Goal: Task Accomplishment & Management: Manage account settings

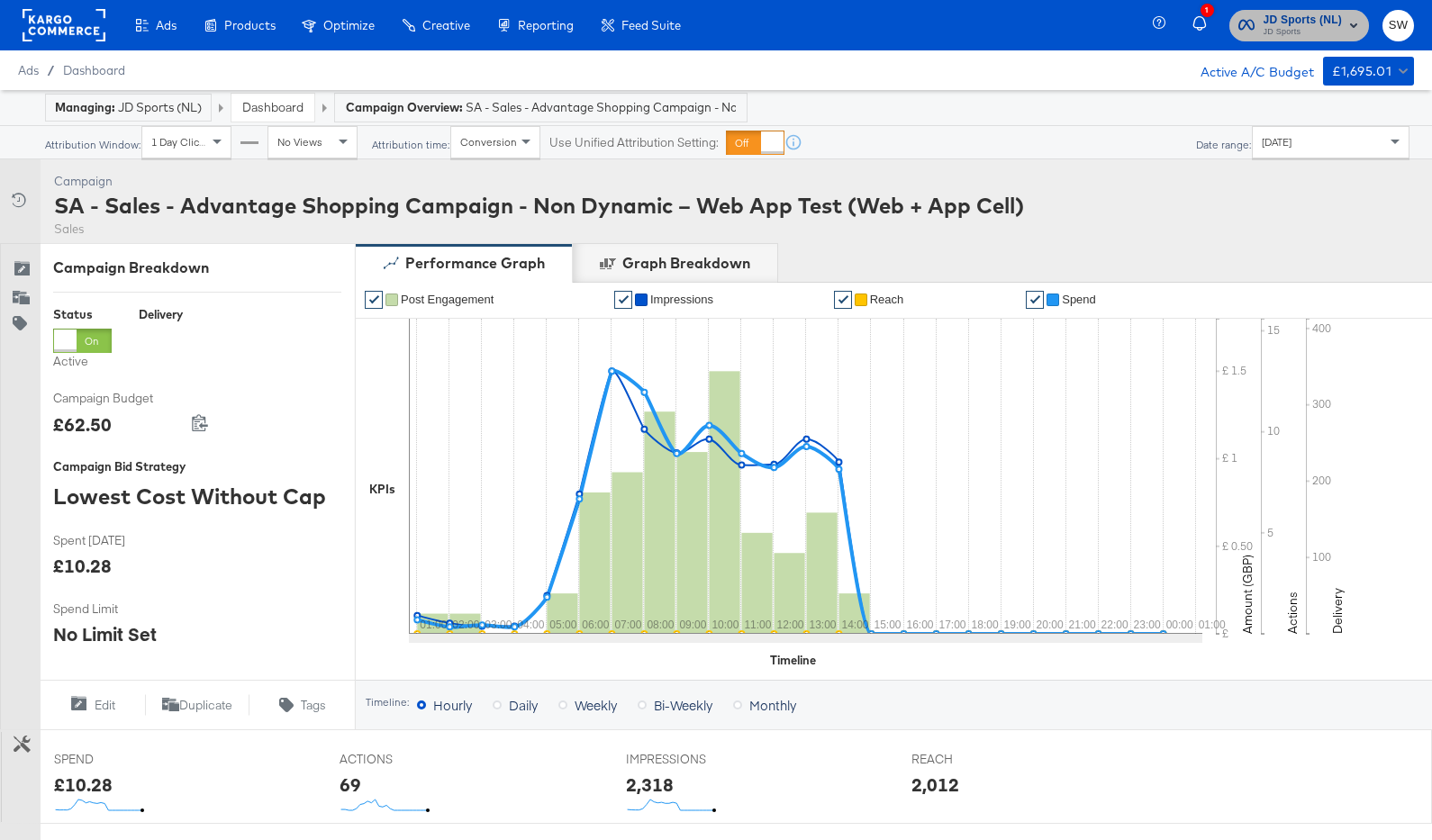
click at [1344, 20] on rect "button" at bounding box center [1354, 24] width 21 height 21
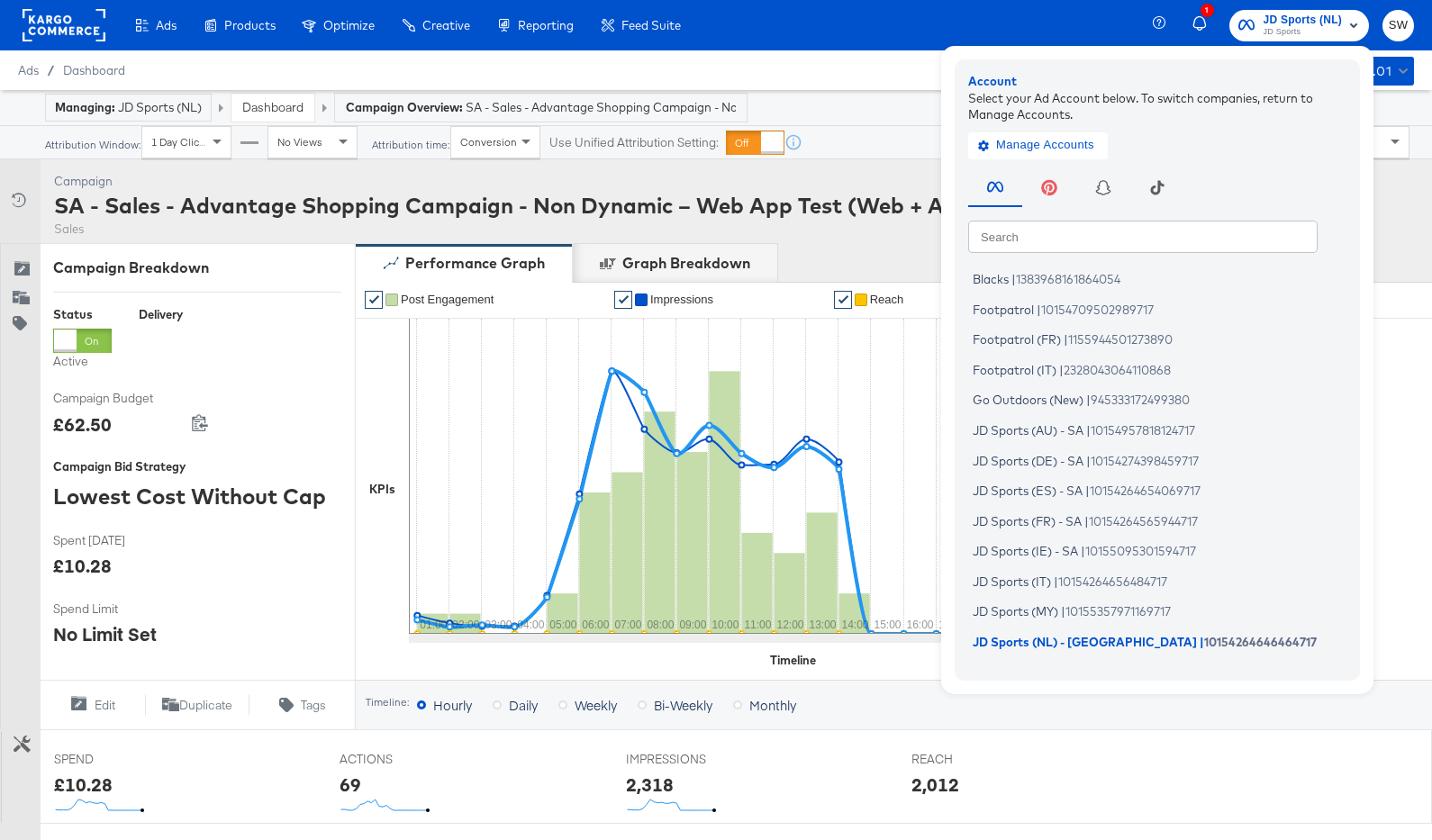
click at [1088, 253] on div "Search Search Blacks | 1383968161864054 Footpatrol | 10154709502989717 Footpatr…" at bounding box center [1161, 414] width 387 height 503
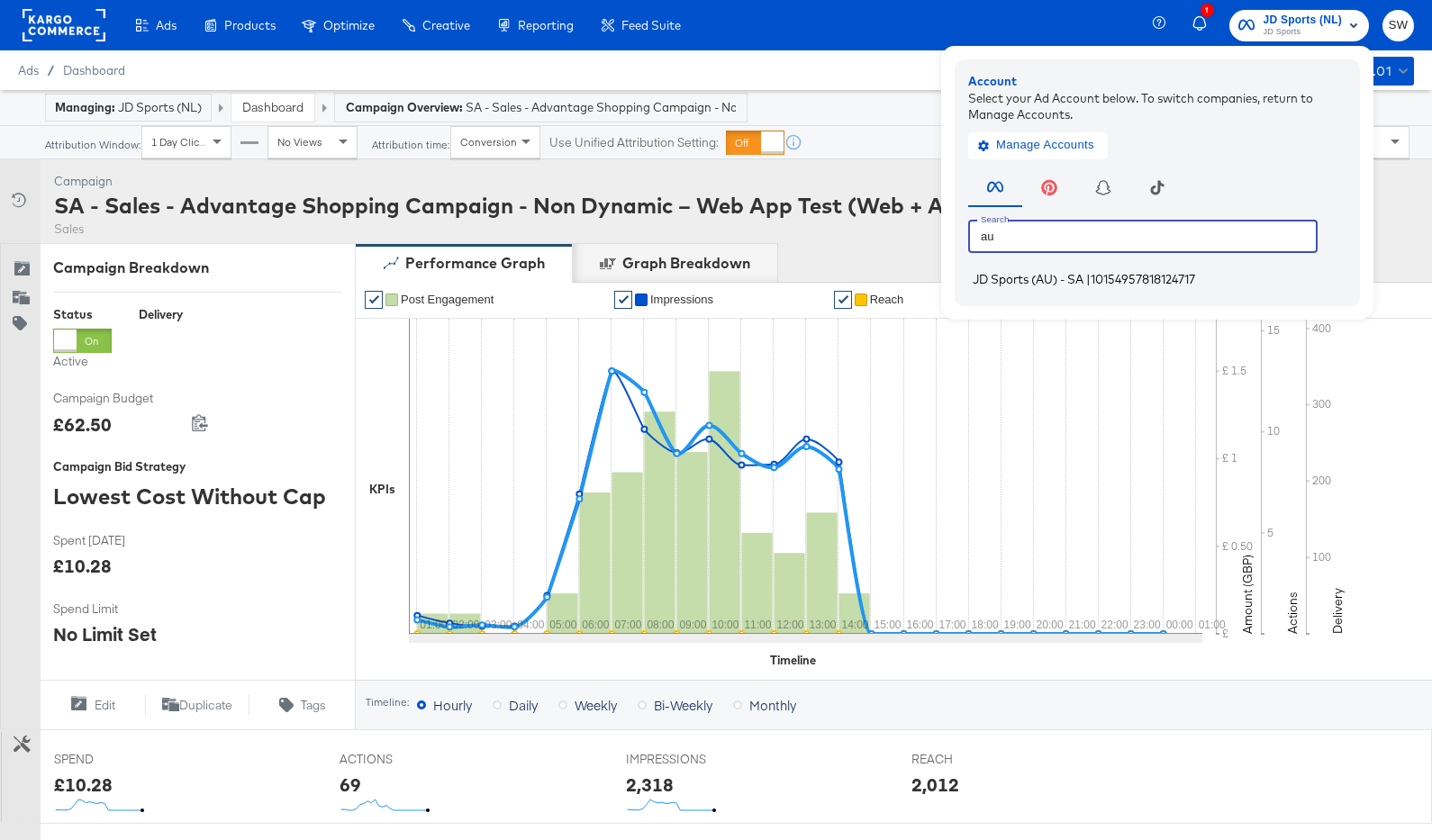
type input "au"
click at [1083, 277] on span "JD Sports (AU) - SA" at bounding box center [1028, 278] width 111 height 14
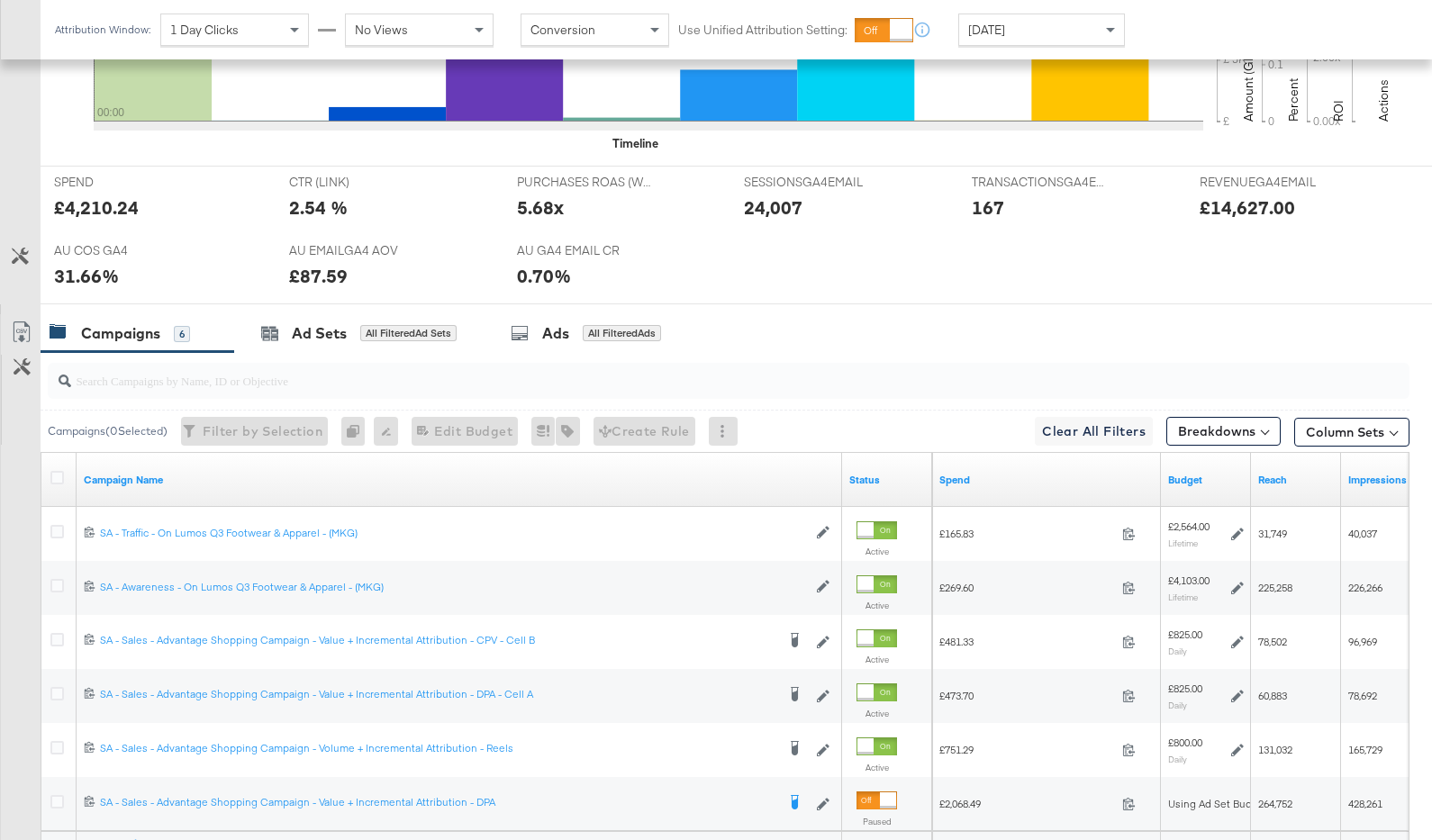
scroll to position [873, 0]
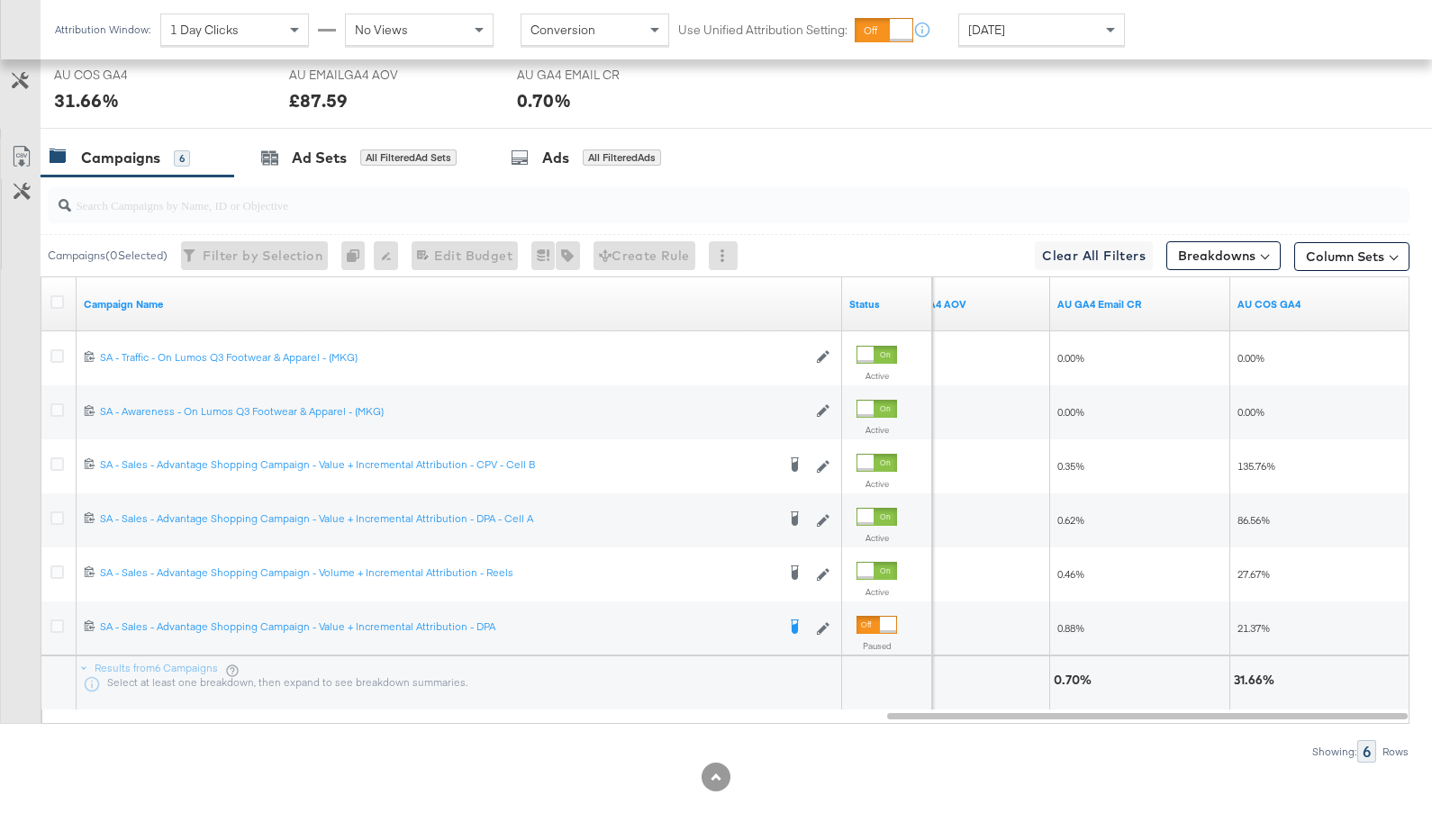
click at [1030, 31] on div "Yesterday" at bounding box center [1042, 29] width 165 height 31
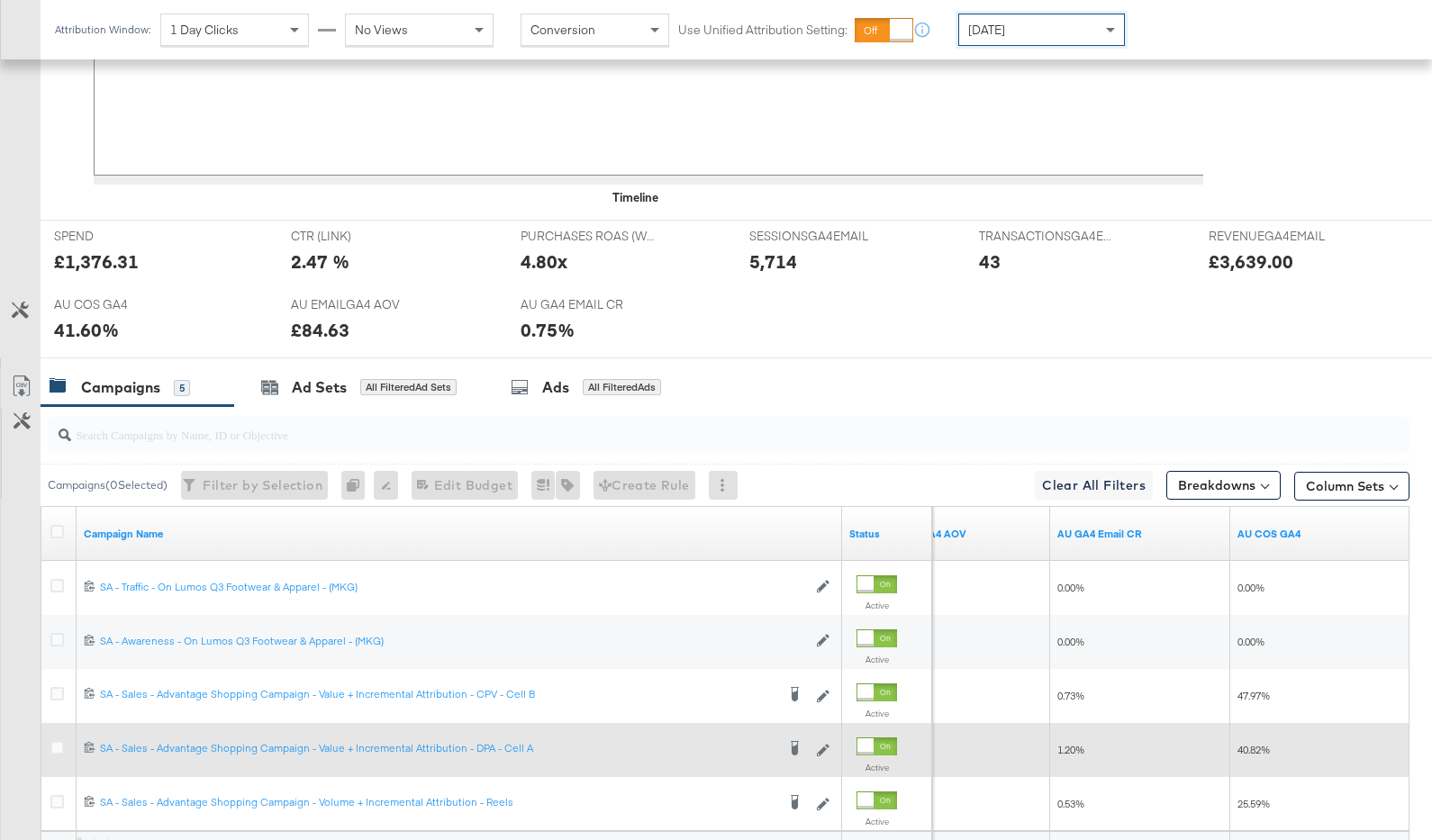
scroll to position [819, 0]
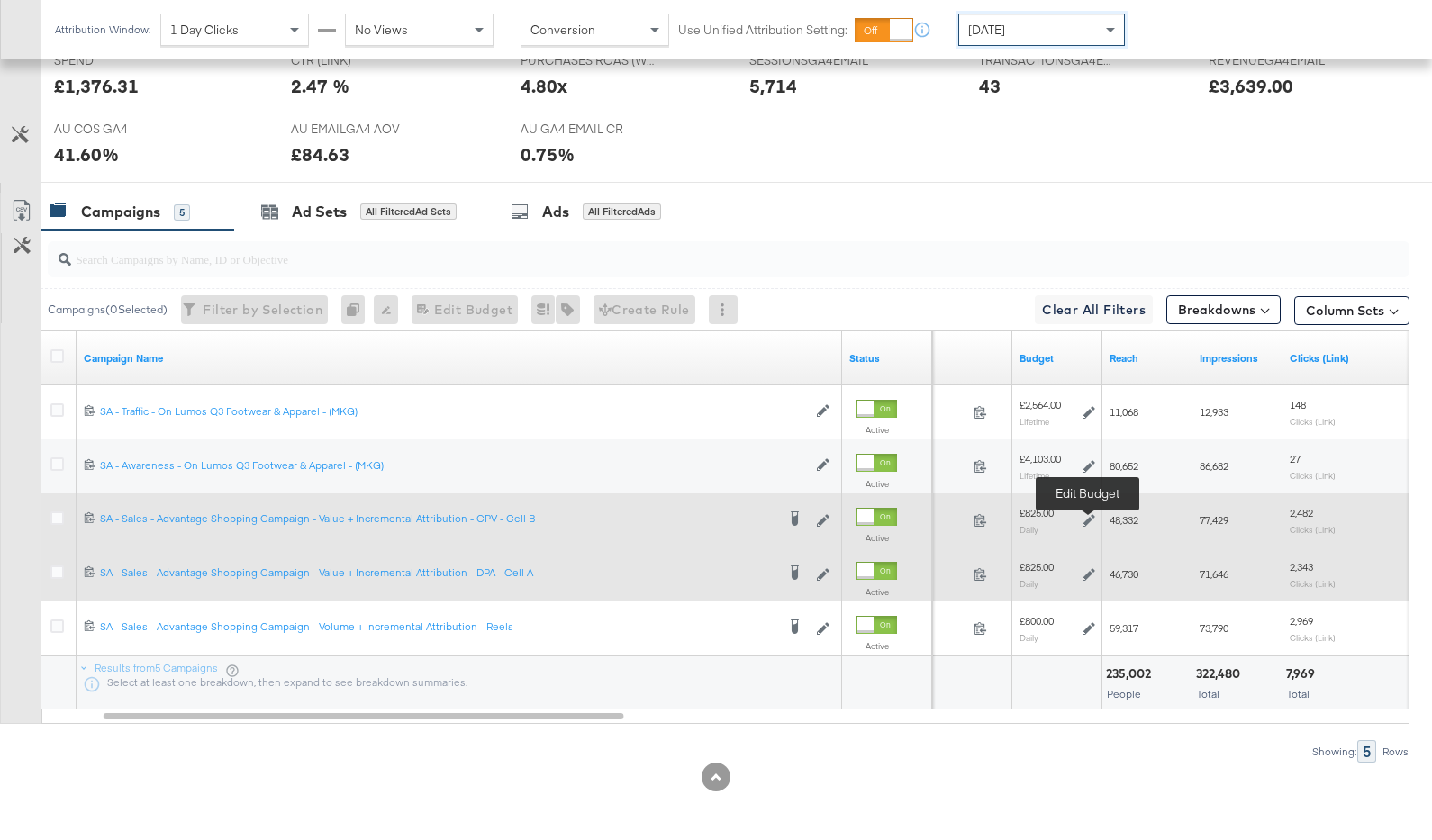
click at [1089, 518] on icon at bounding box center [1089, 521] width 13 height 13
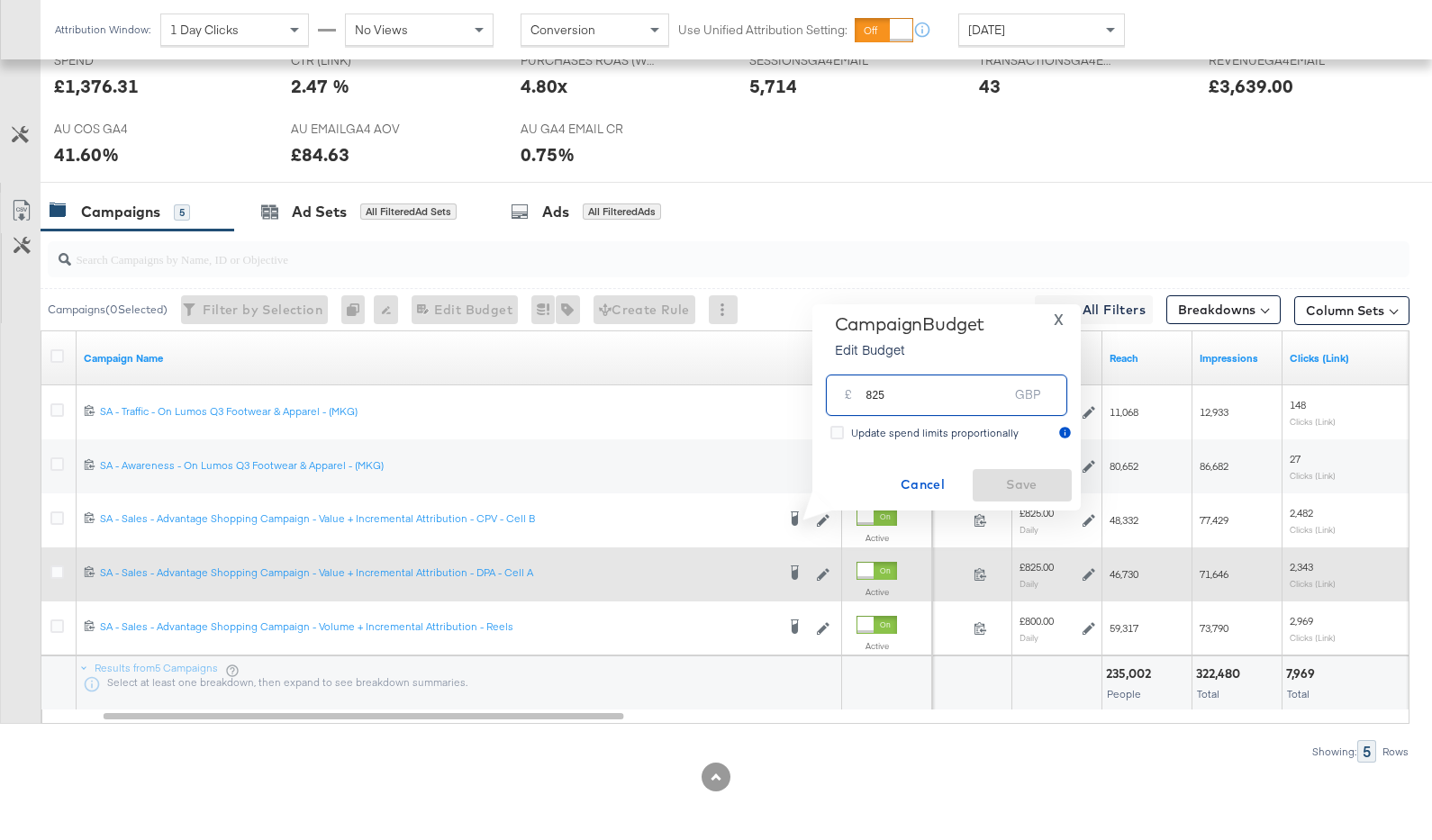
drag, startPoint x: 894, startPoint y: 401, endPoint x: 858, endPoint y: 401, distance: 36.0
click at [858, 401] on div "£ 825 GBP" at bounding box center [947, 394] width 242 height 40
type input "1450"
click at [1039, 482] on span "Save" at bounding box center [1022, 485] width 85 height 22
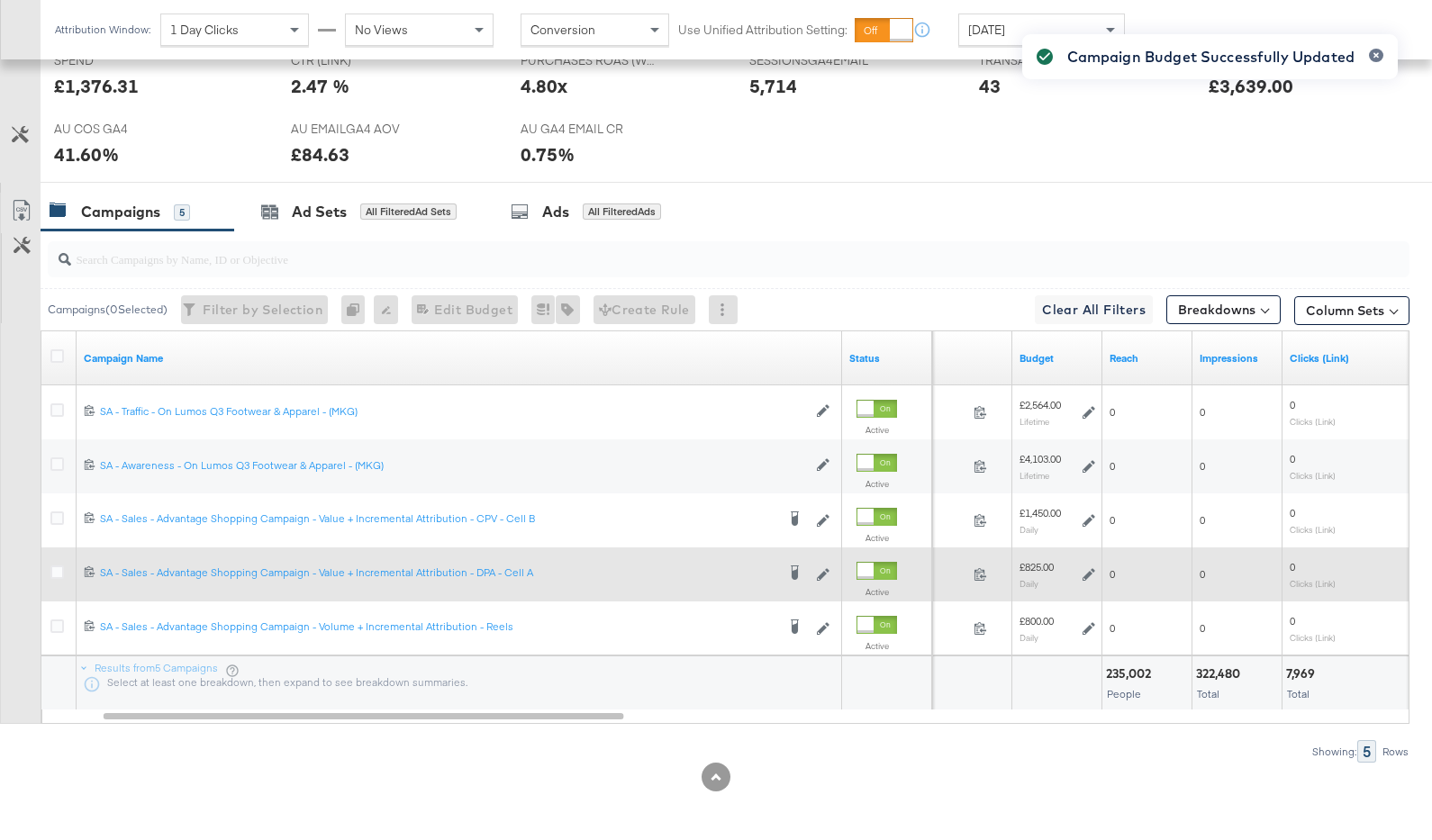
click at [1124, 581] on div "Campaign Budget Successfully Updated" at bounding box center [1210, 387] width 412 height 743
click at [1089, 574] on icon at bounding box center [1089, 575] width 13 height 13
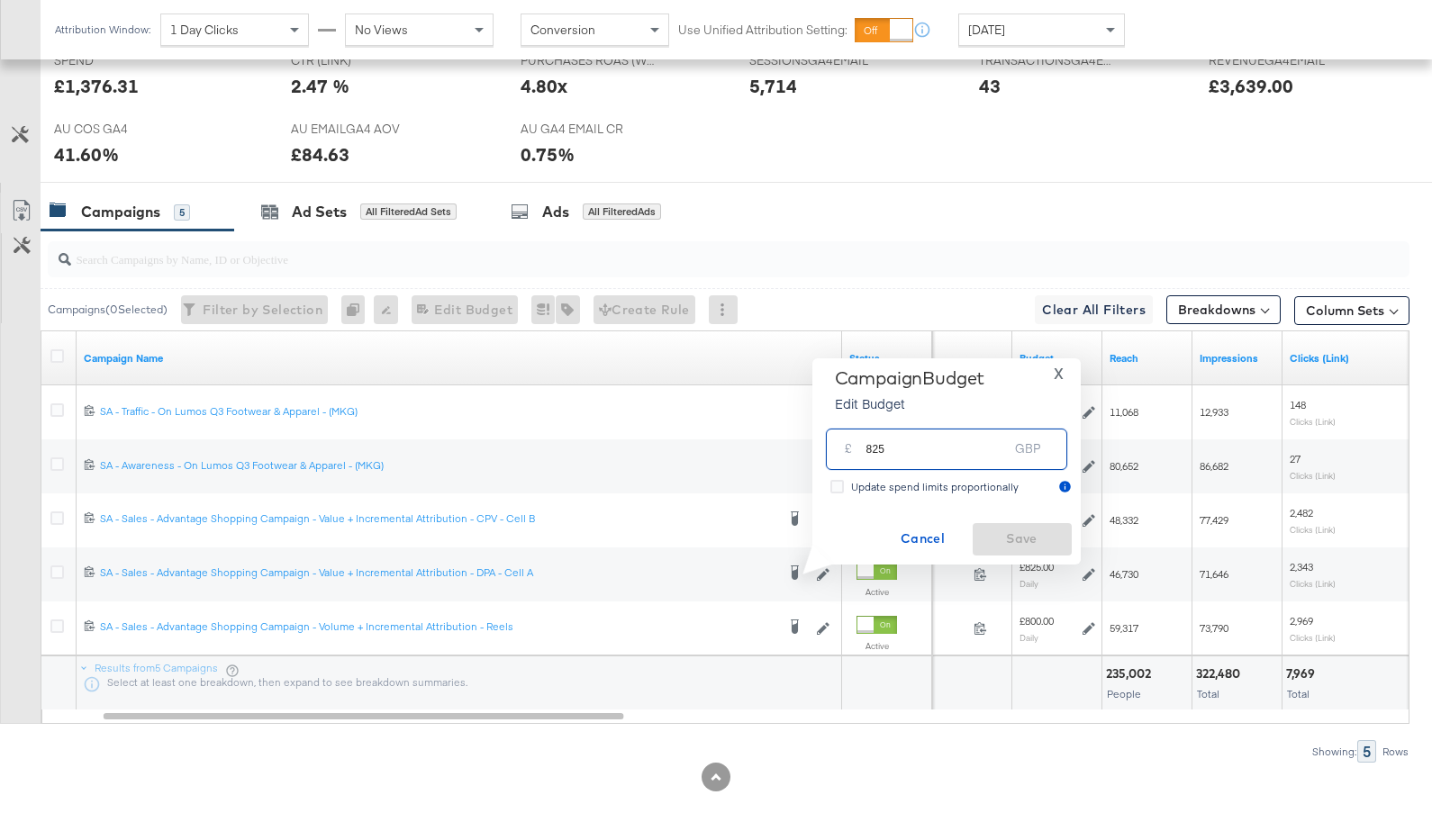
drag, startPoint x: 914, startPoint y: 450, endPoint x: 855, endPoint y: 450, distance: 59.0
click at [855, 450] on div "£ 825 GBP" at bounding box center [947, 448] width 242 height 40
type input "1450"
click at [1034, 539] on span "Save" at bounding box center [1022, 539] width 85 height 22
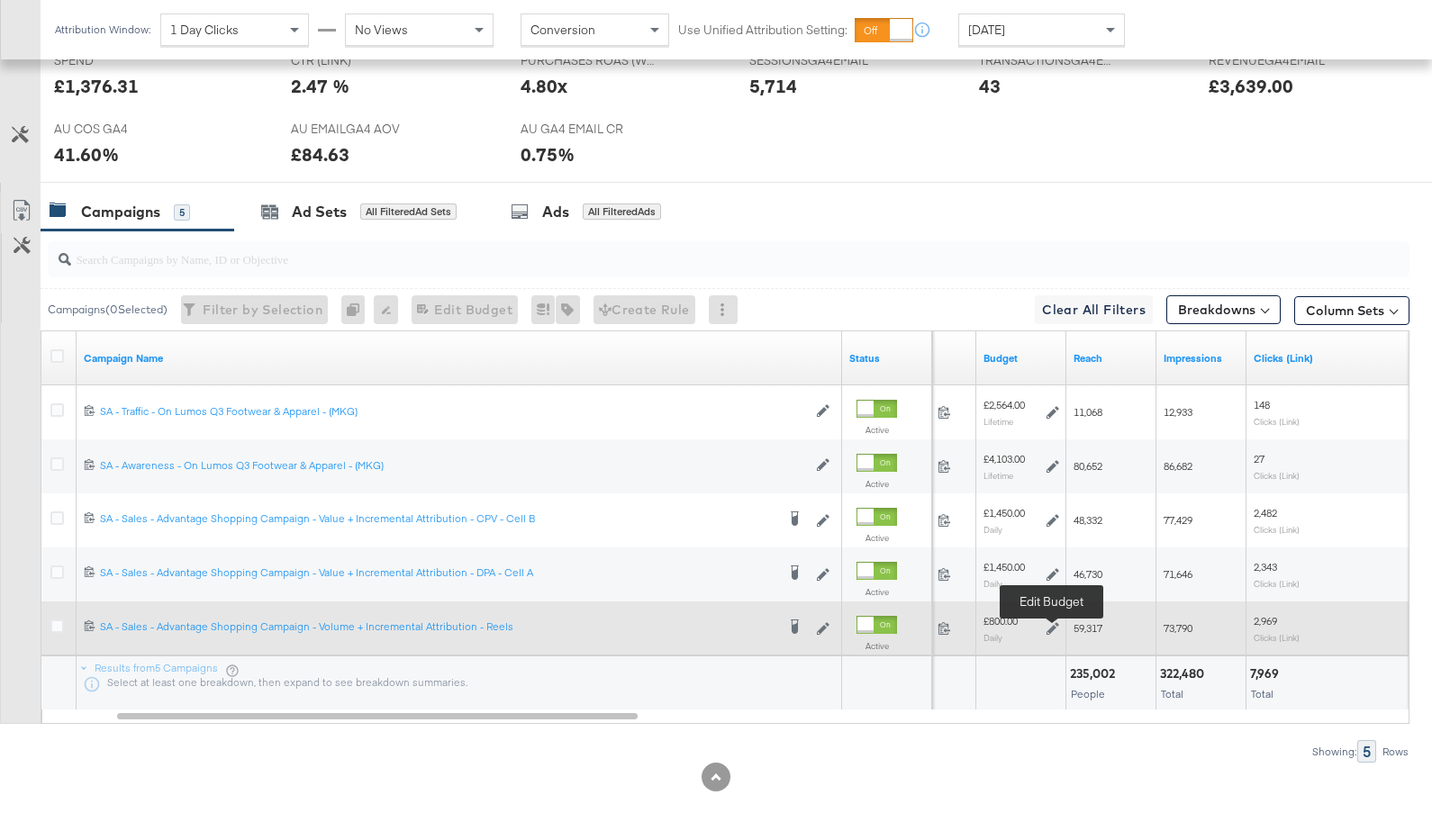
click at [1048, 627] on icon at bounding box center [1053, 629] width 13 height 13
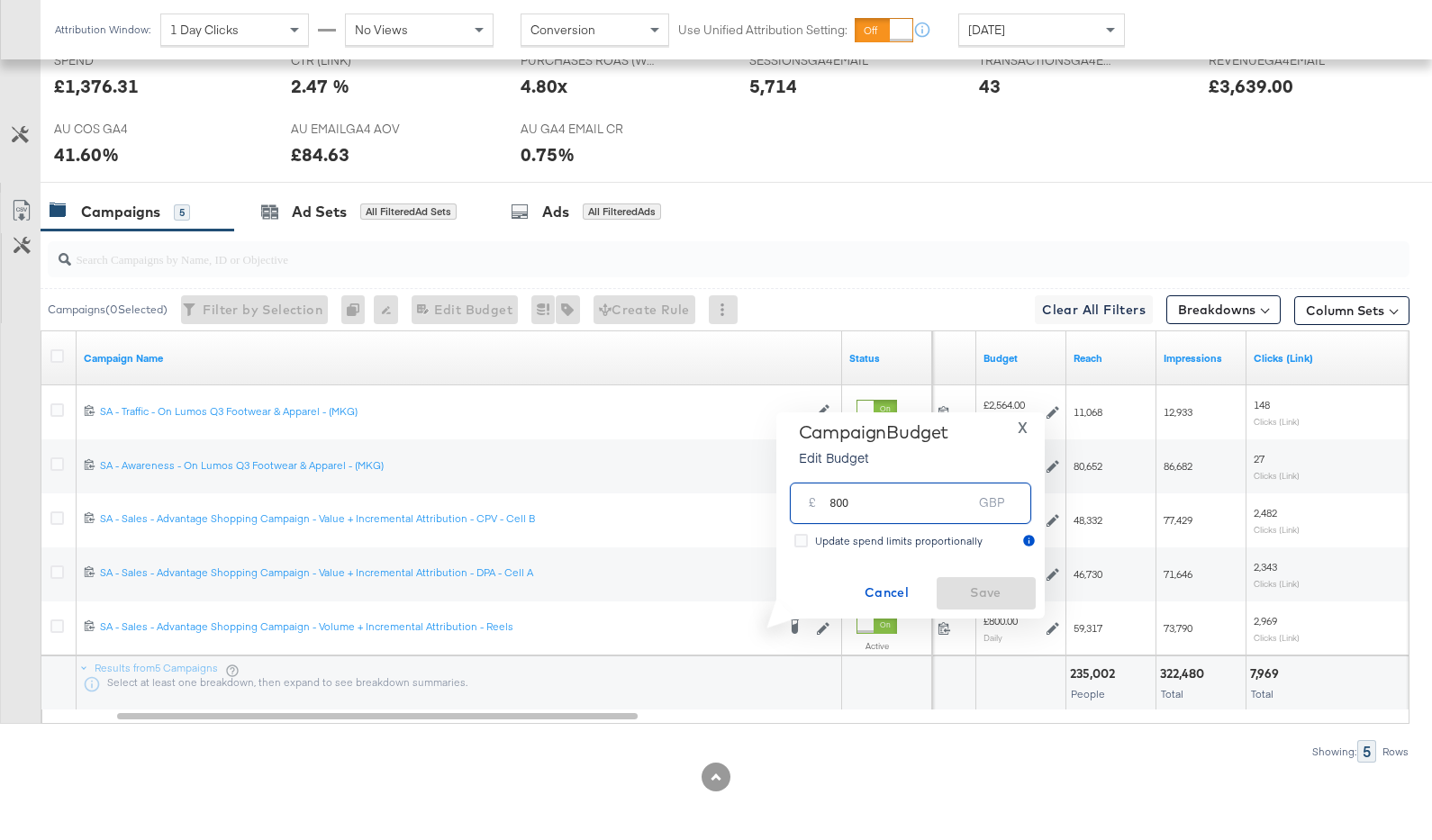
drag, startPoint x: 923, startPoint y: 513, endPoint x: 822, endPoint y: 509, distance: 101.1
click at [822, 509] on div "£ 800 GBP" at bounding box center [910, 502] width 242 height 40
type input "740"
click at [982, 588] on span "Save" at bounding box center [986, 593] width 85 height 22
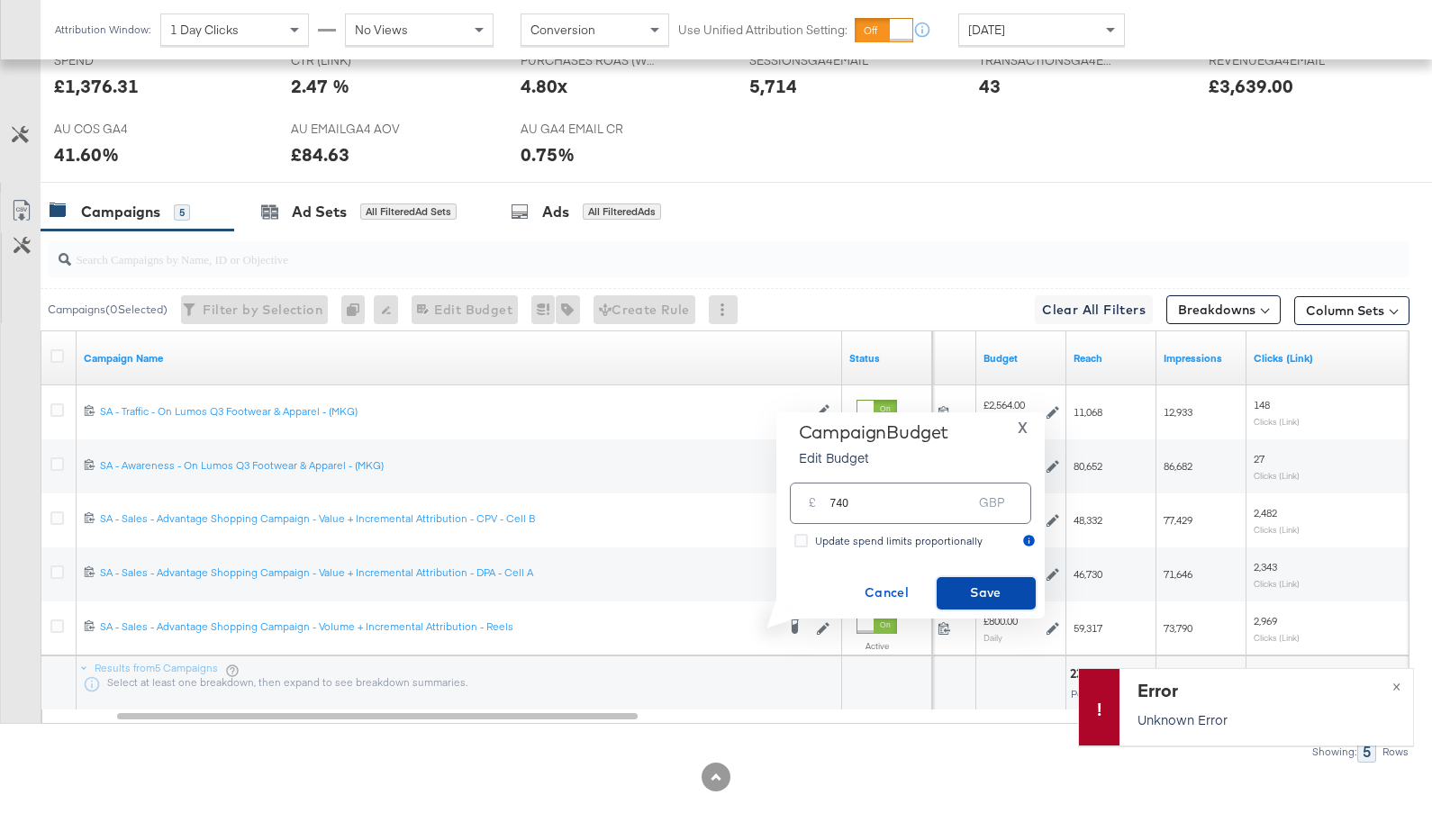
click at [1002, 594] on span "Save" at bounding box center [986, 593] width 85 height 22
click at [1398, 684] on span "×" at bounding box center [1397, 685] width 8 height 21
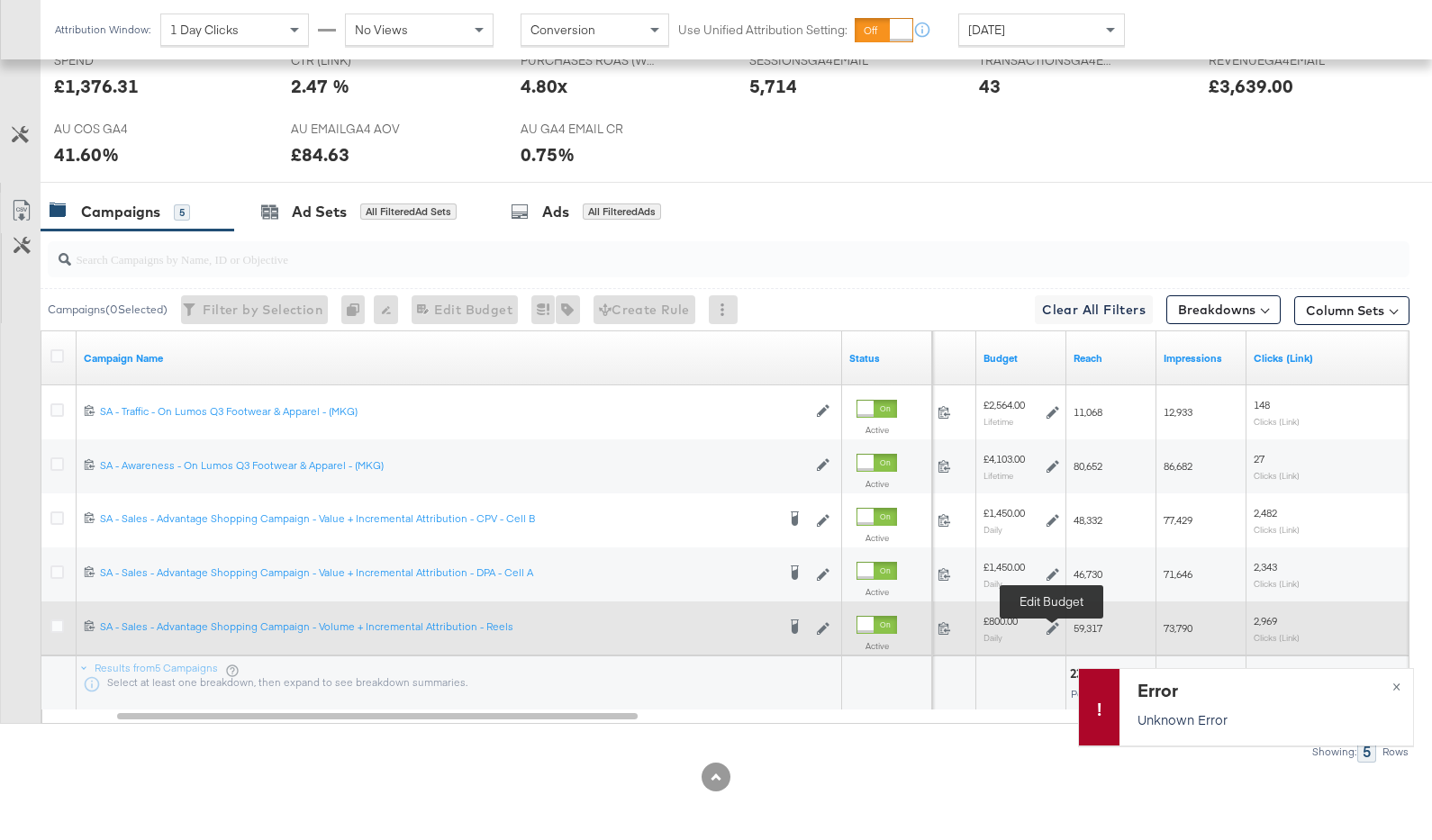
click at [1053, 628] on icon at bounding box center [1053, 629] width 13 height 13
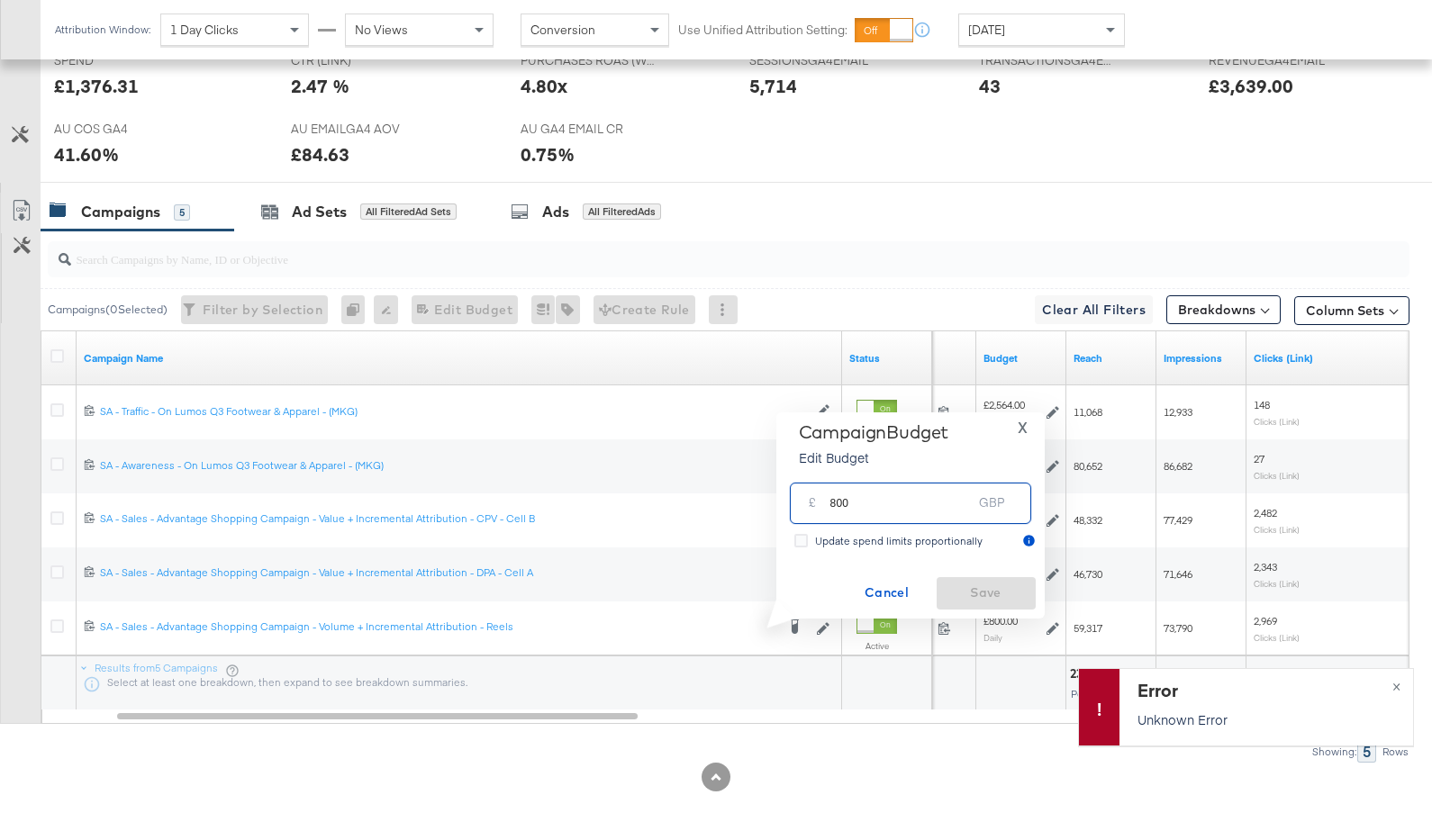
click at [916, 498] on input "800" at bounding box center [902, 495] width 142 height 38
click at [883, 513] on input "800" at bounding box center [902, 495] width 142 height 38
drag, startPoint x: 888, startPoint y: 504, endPoint x: 822, endPoint y: 502, distance: 66.0
click at [822, 502] on div "£ 800 GBP" at bounding box center [910, 502] width 242 height 40
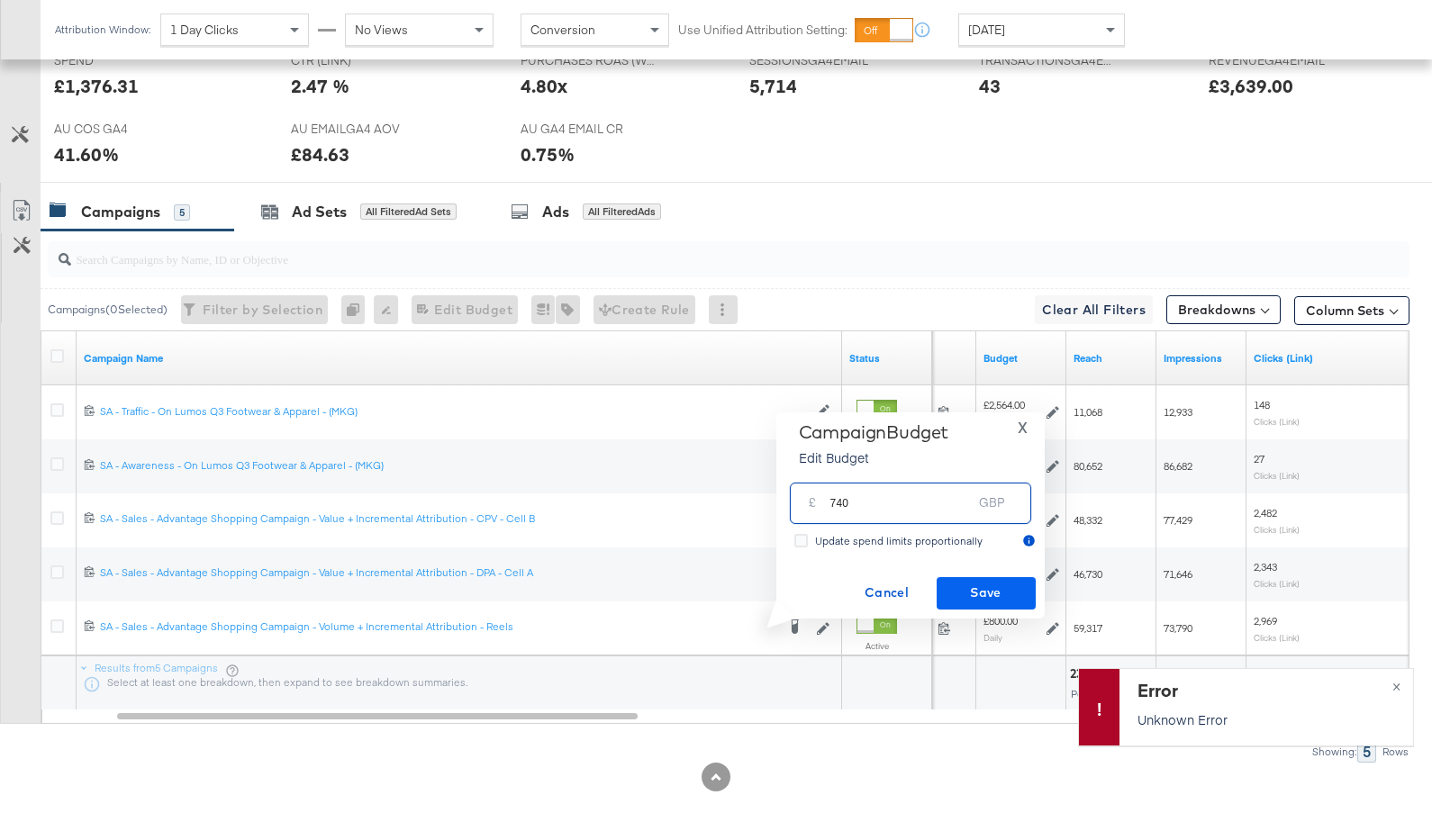
type input "740"
click at [967, 591] on span "Save" at bounding box center [986, 593] width 85 height 22
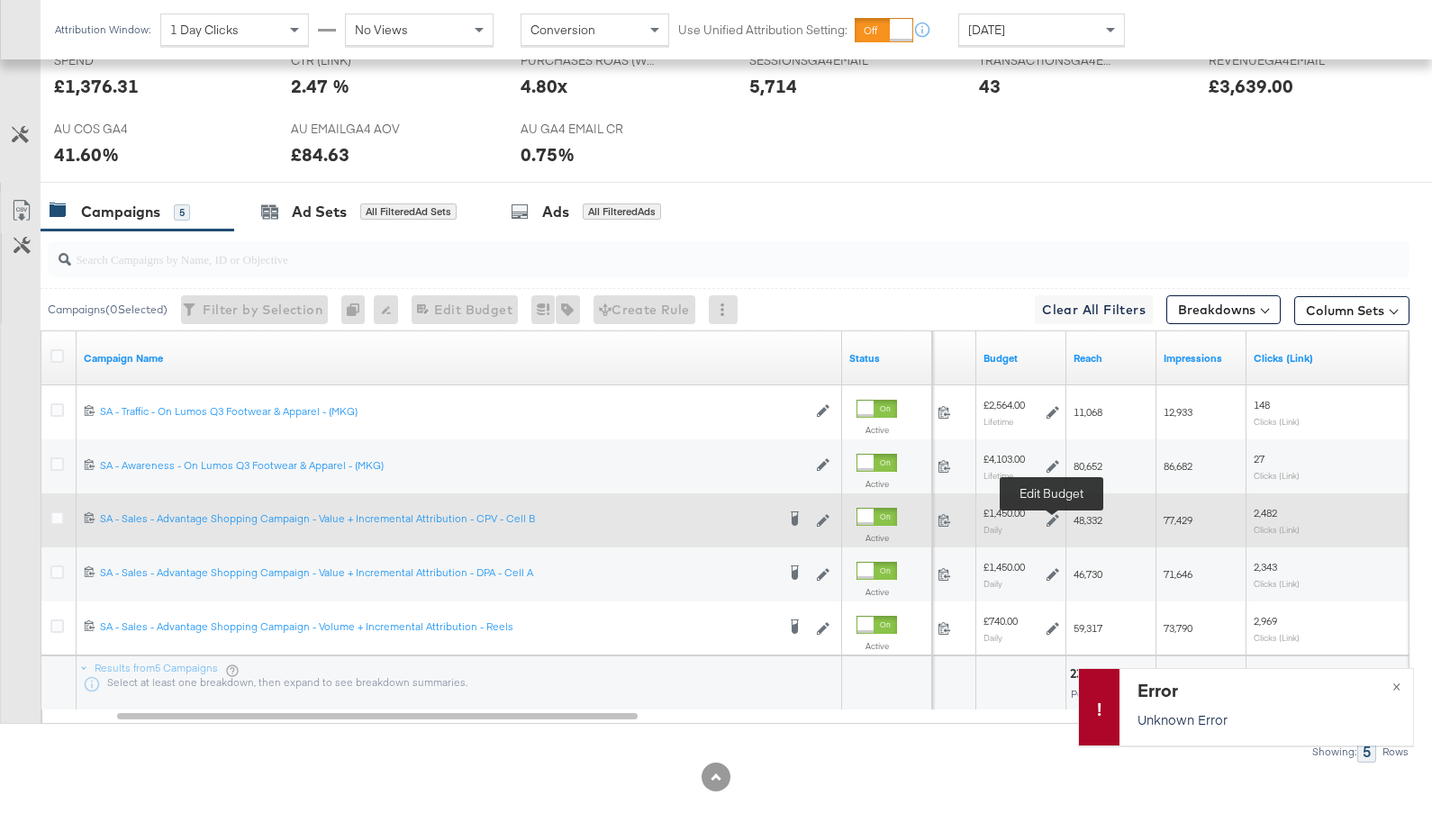
click at [1046, 525] on icon at bounding box center [1053, 521] width 13 height 13
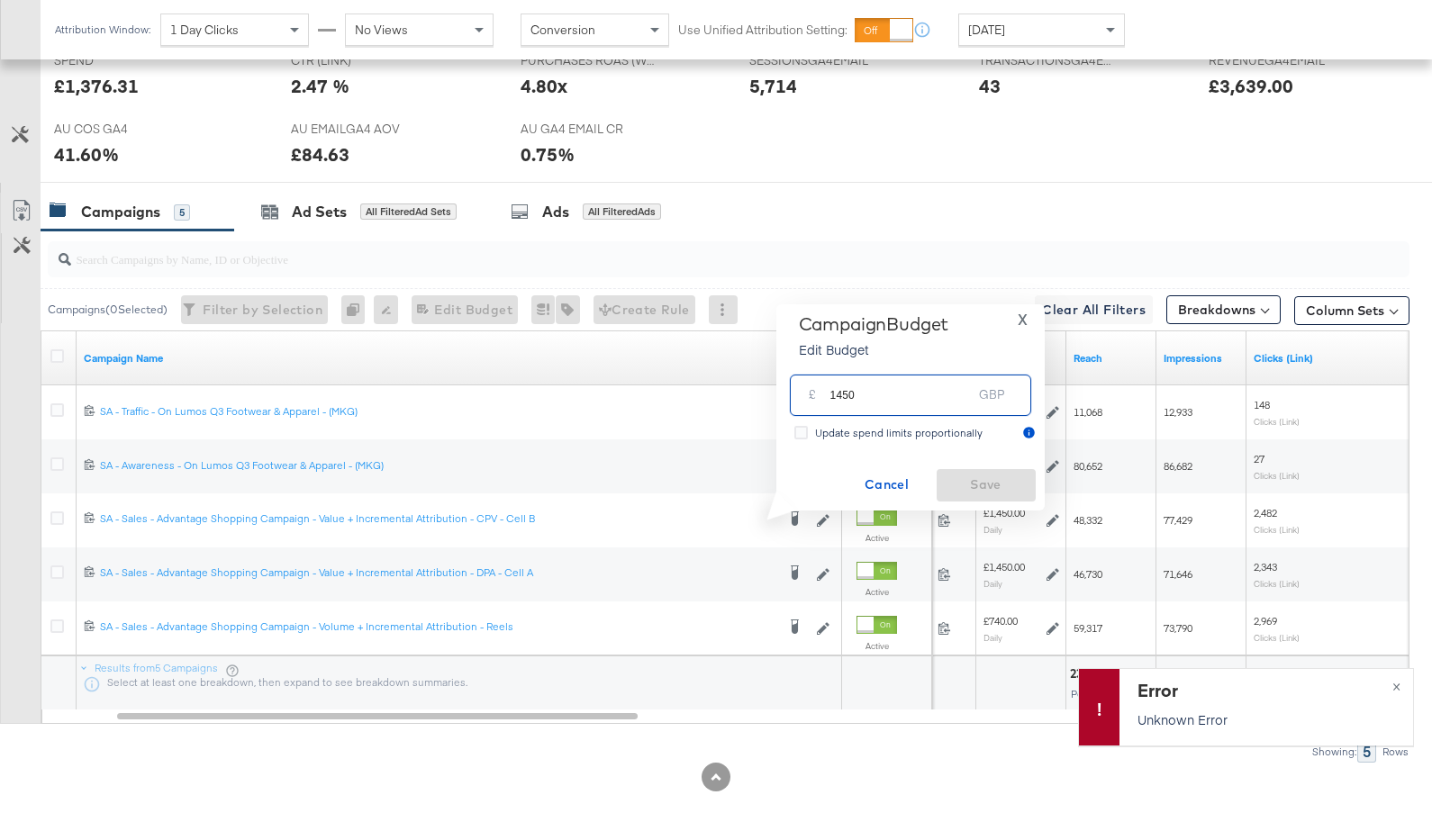
click at [849, 397] on input "1450" at bounding box center [902, 387] width 142 height 38
type input "1480"
click at [1001, 483] on span "Save" at bounding box center [986, 485] width 85 height 22
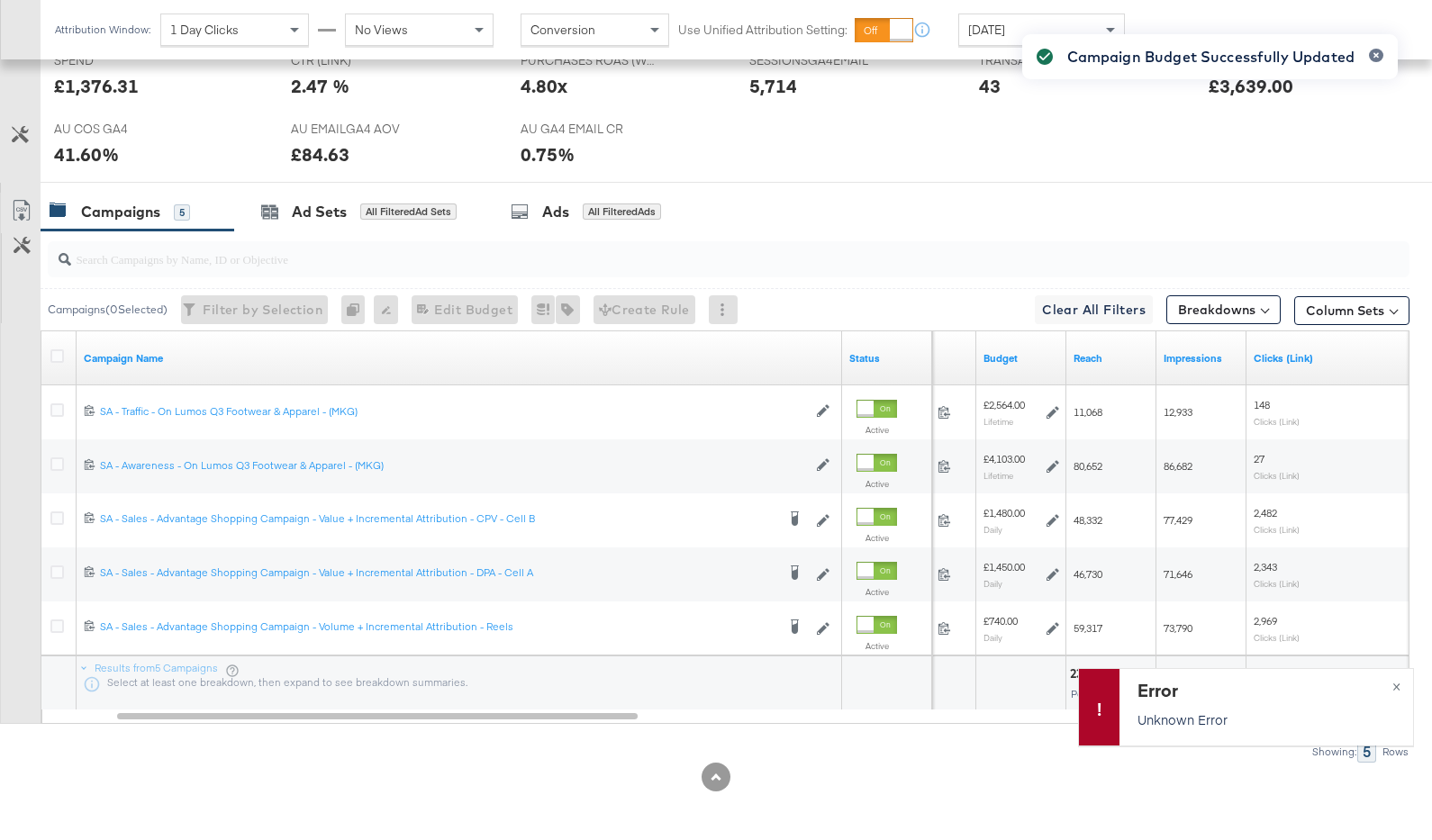
click at [1053, 573] on div "Campaign Budget Successfully Updated" at bounding box center [1210, 387] width 412 height 743
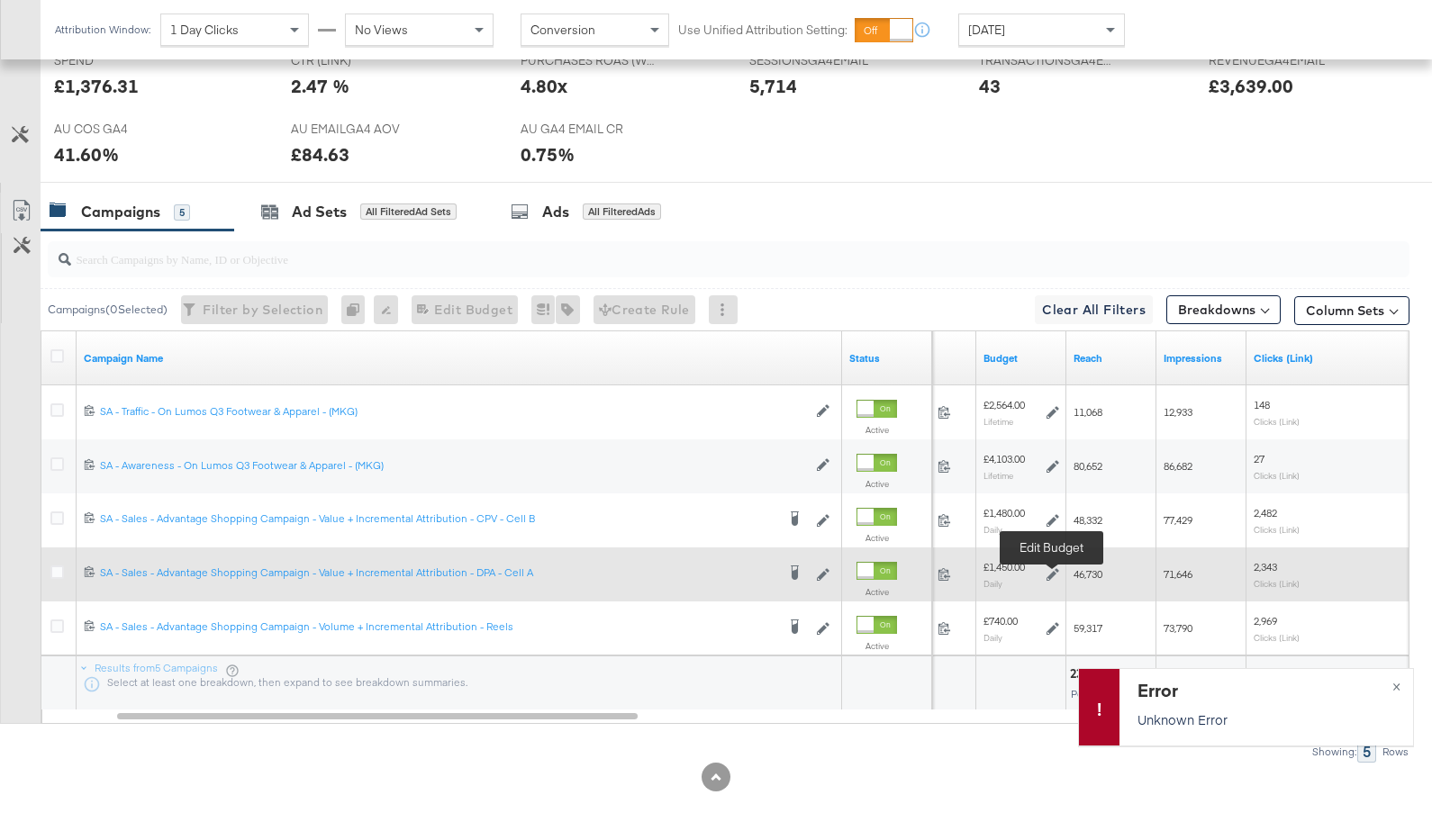
click at [1054, 574] on icon at bounding box center [1053, 575] width 13 height 13
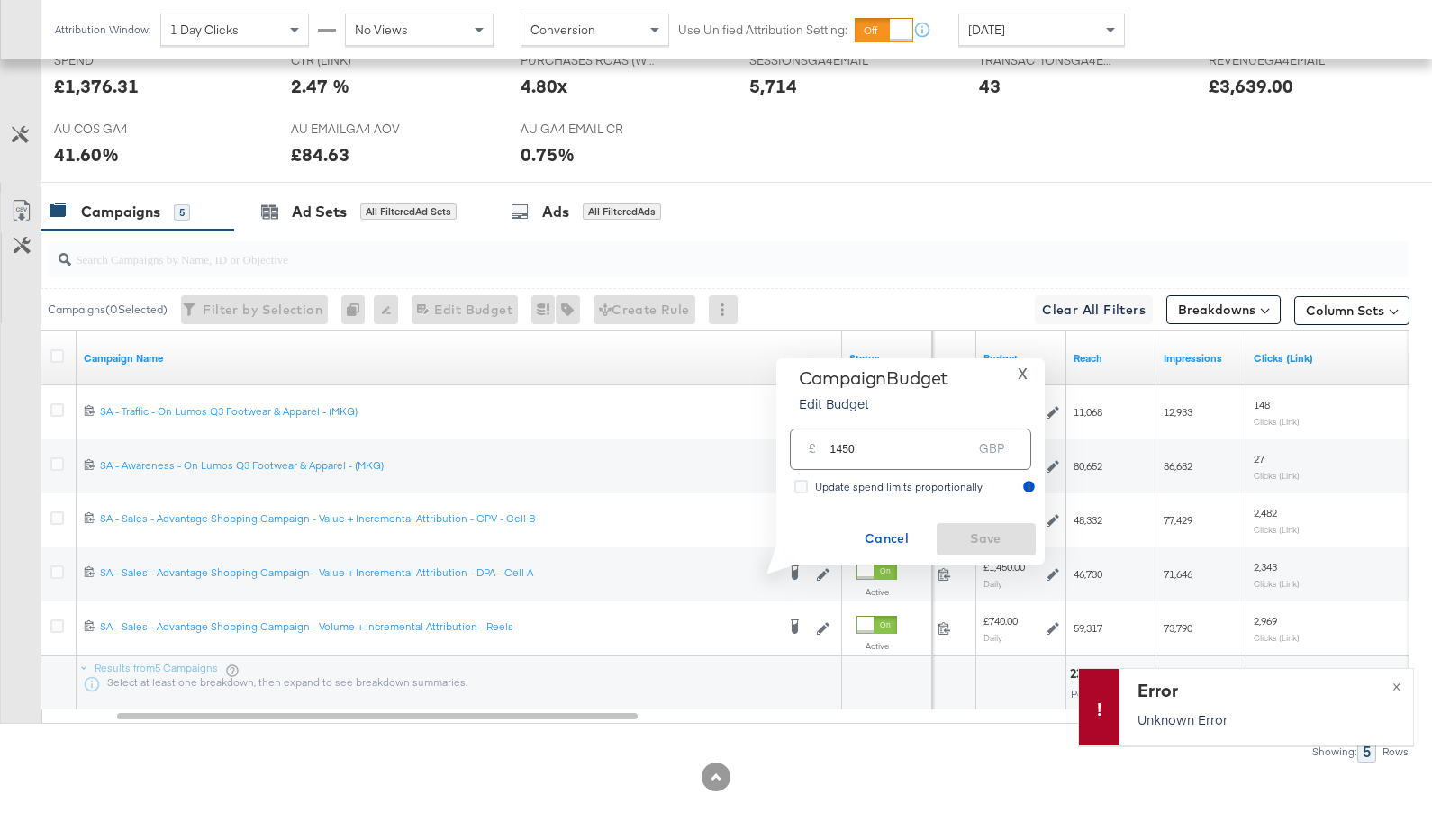
click at [845, 450] on input "1450" at bounding box center [902, 441] width 142 height 38
type input "1480"
click at [987, 534] on span "Save" at bounding box center [986, 539] width 85 height 22
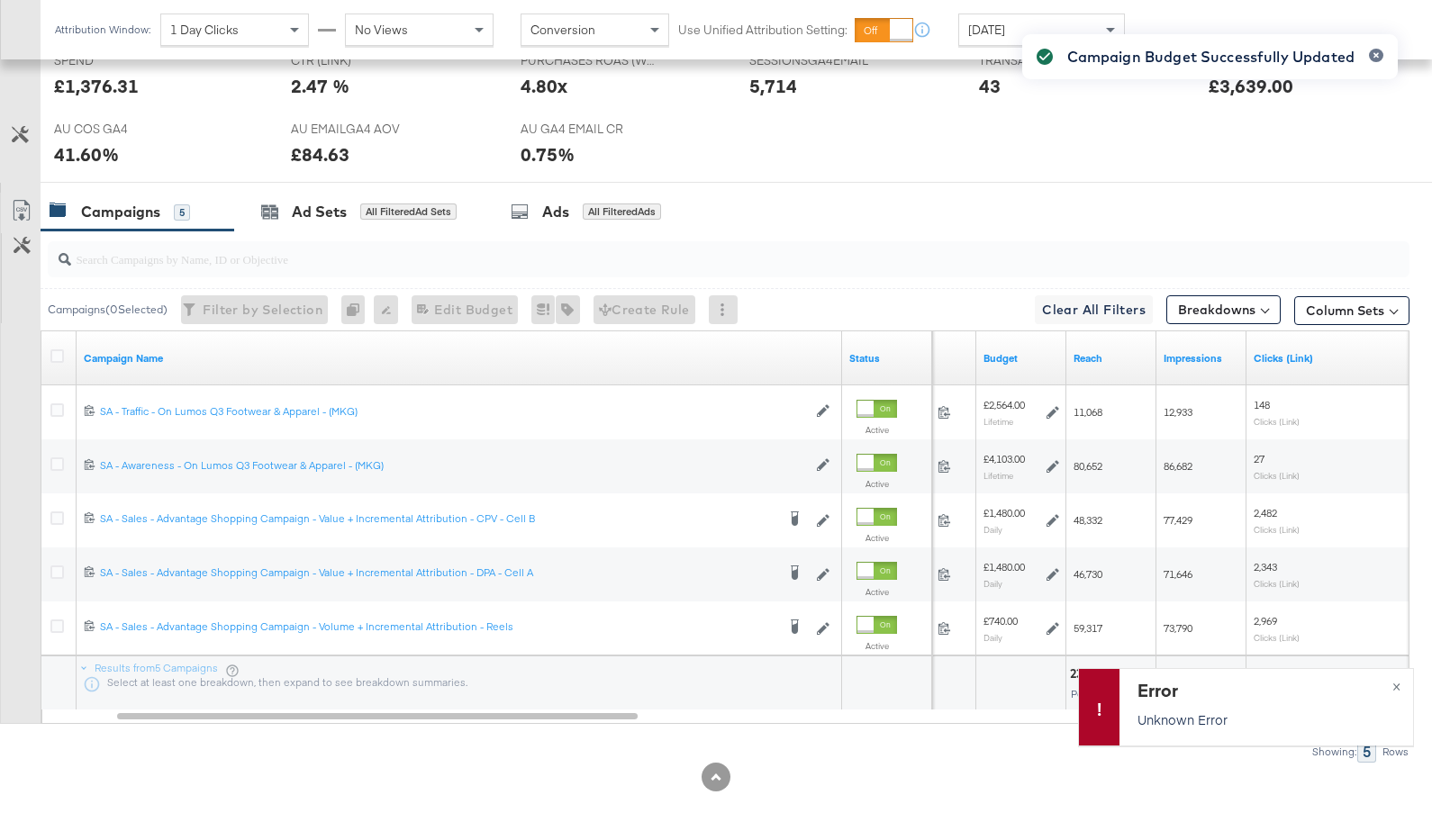
click at [995, 26] on span "[DATE]" at bounding box center [987, 29] width 37 height 16
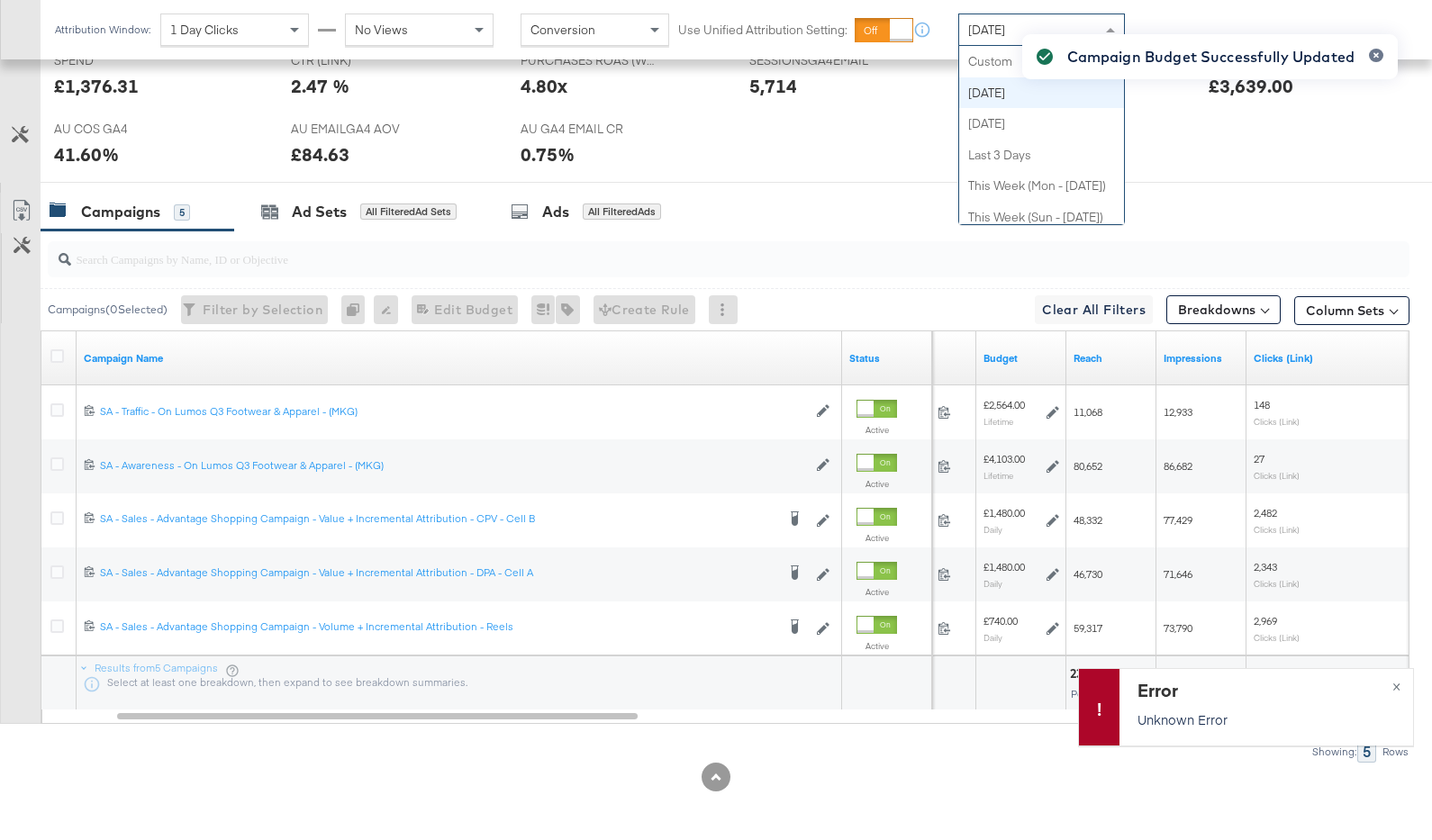
scroll to position [32, 0]
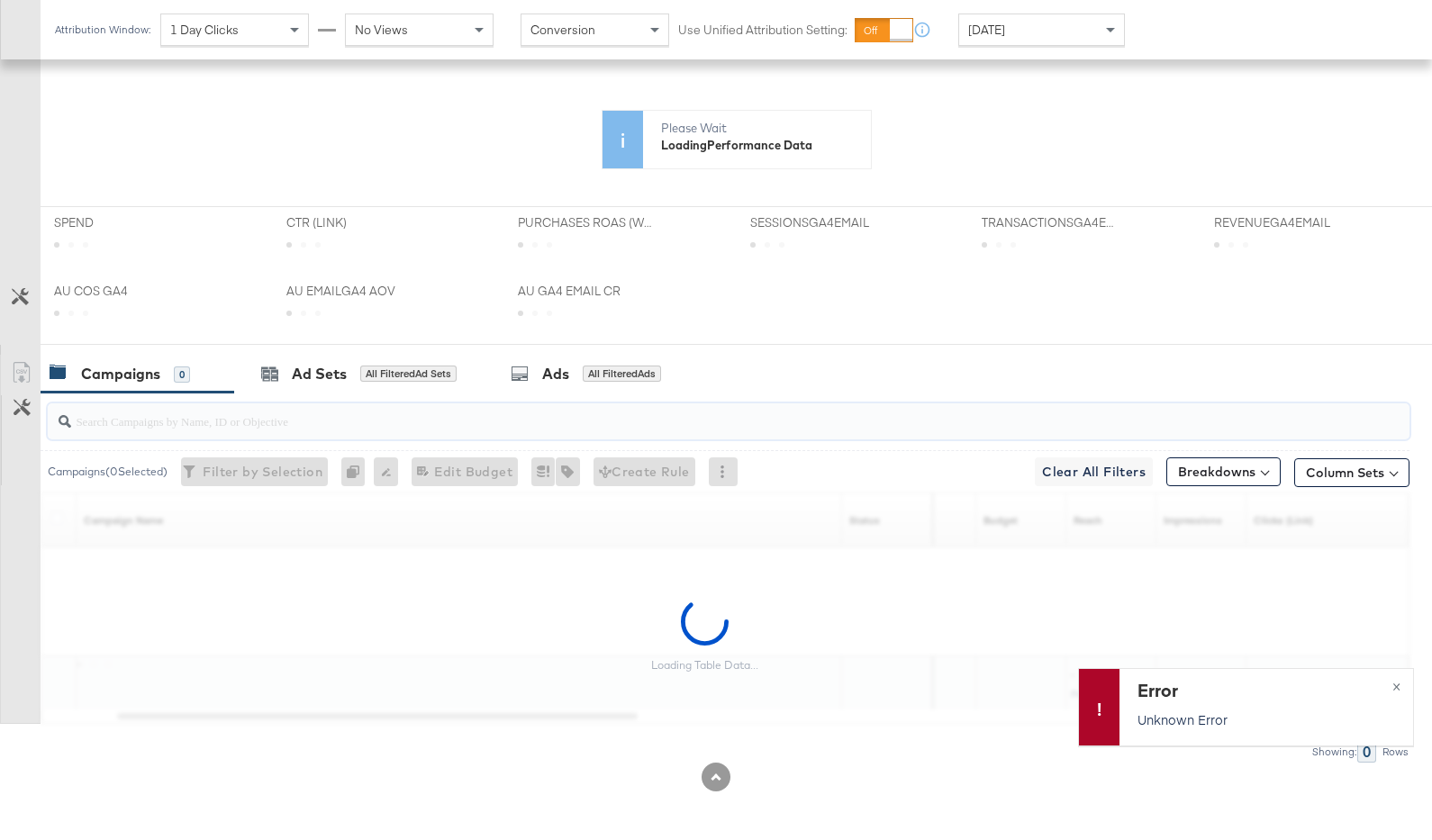
click at [621, 252] on div "KPIs Performance & KPIs Pacing Customize KPIs ✔ SessionsGA4email ✔ Transactions…" at bounding box center [716, 399] width 1432 height 885
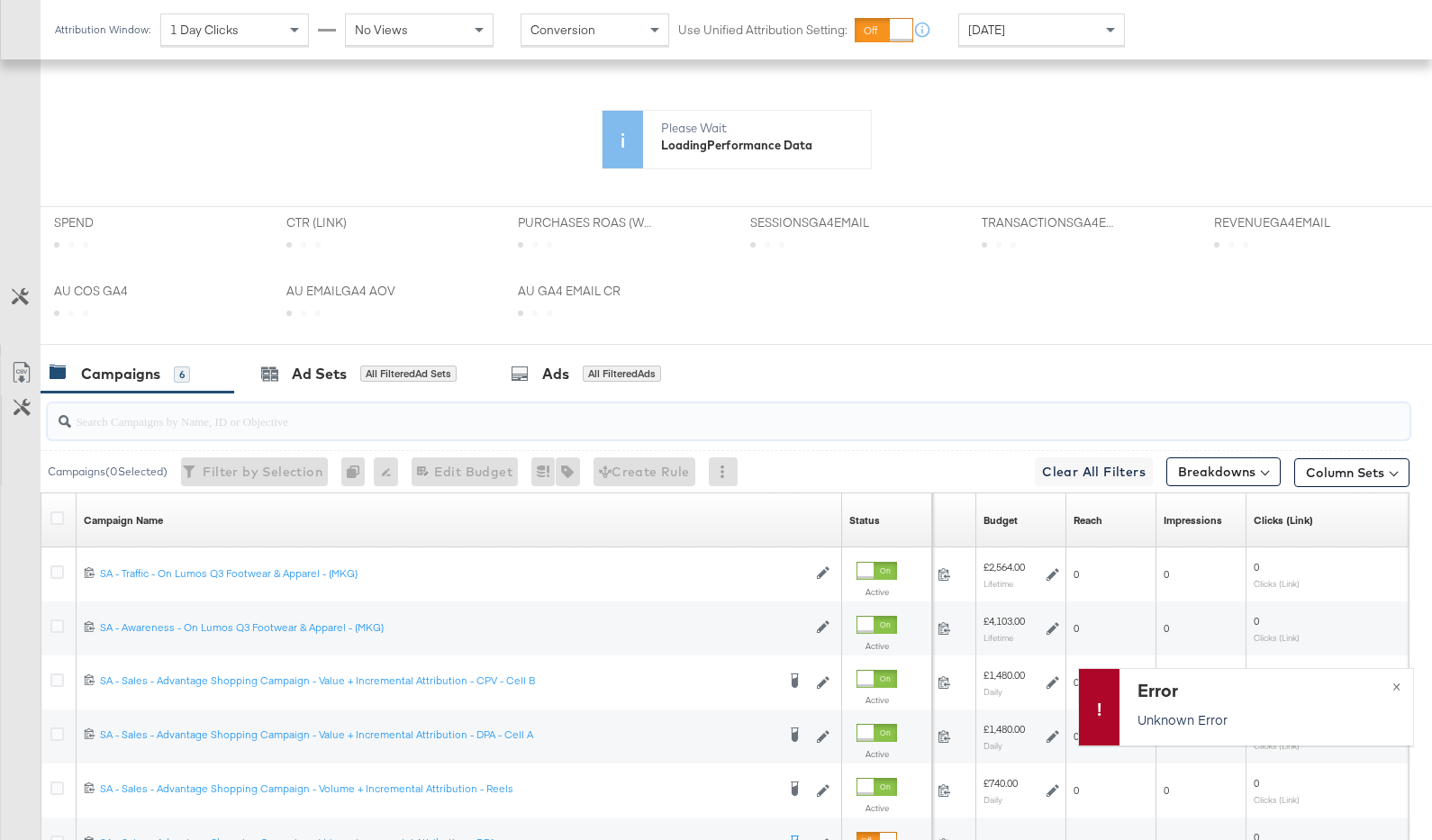
scroll to position [642, 0]
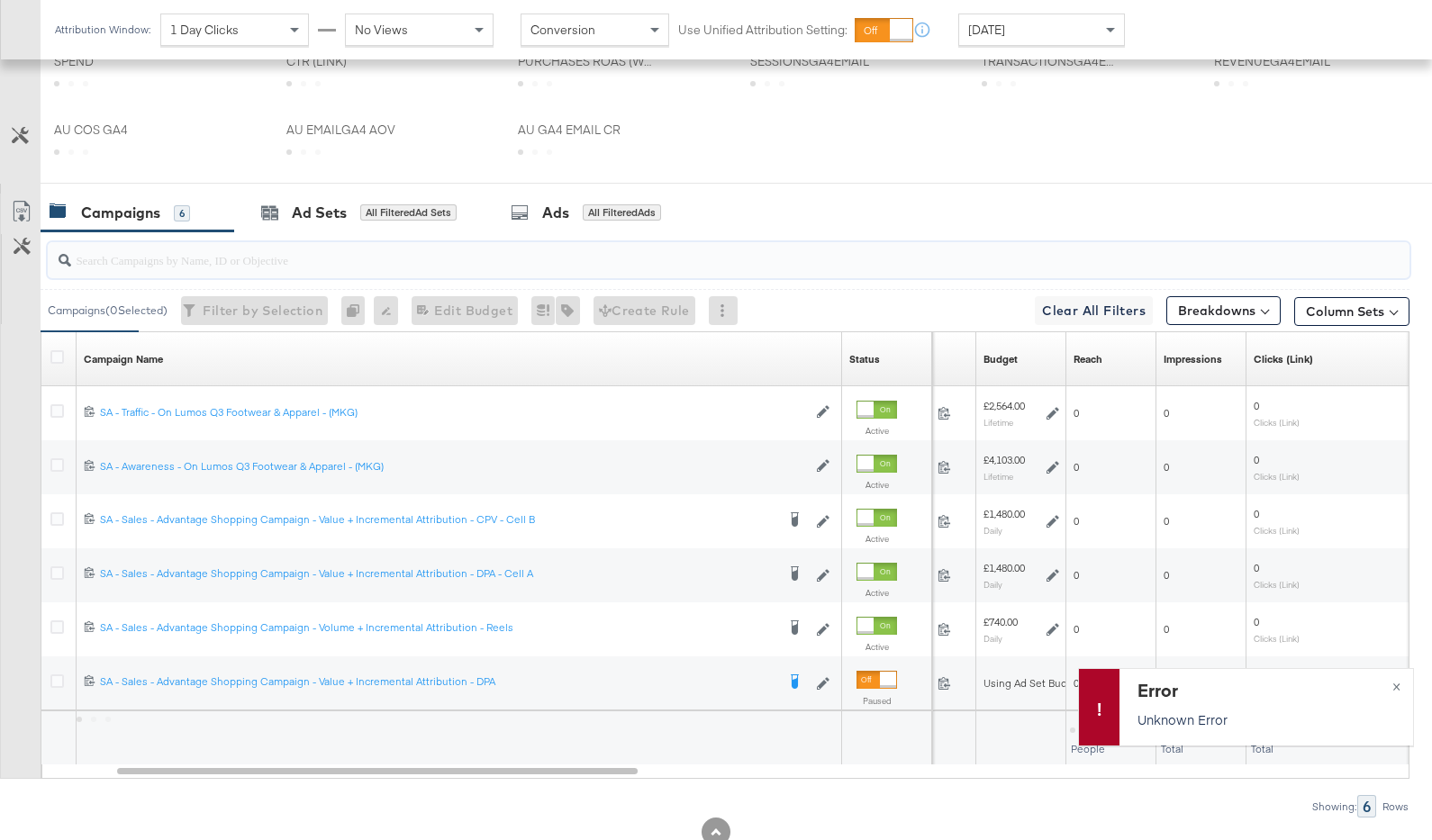
click at [638, 257] on input "search" at bounding box center [679, 253] width 1216 height 35
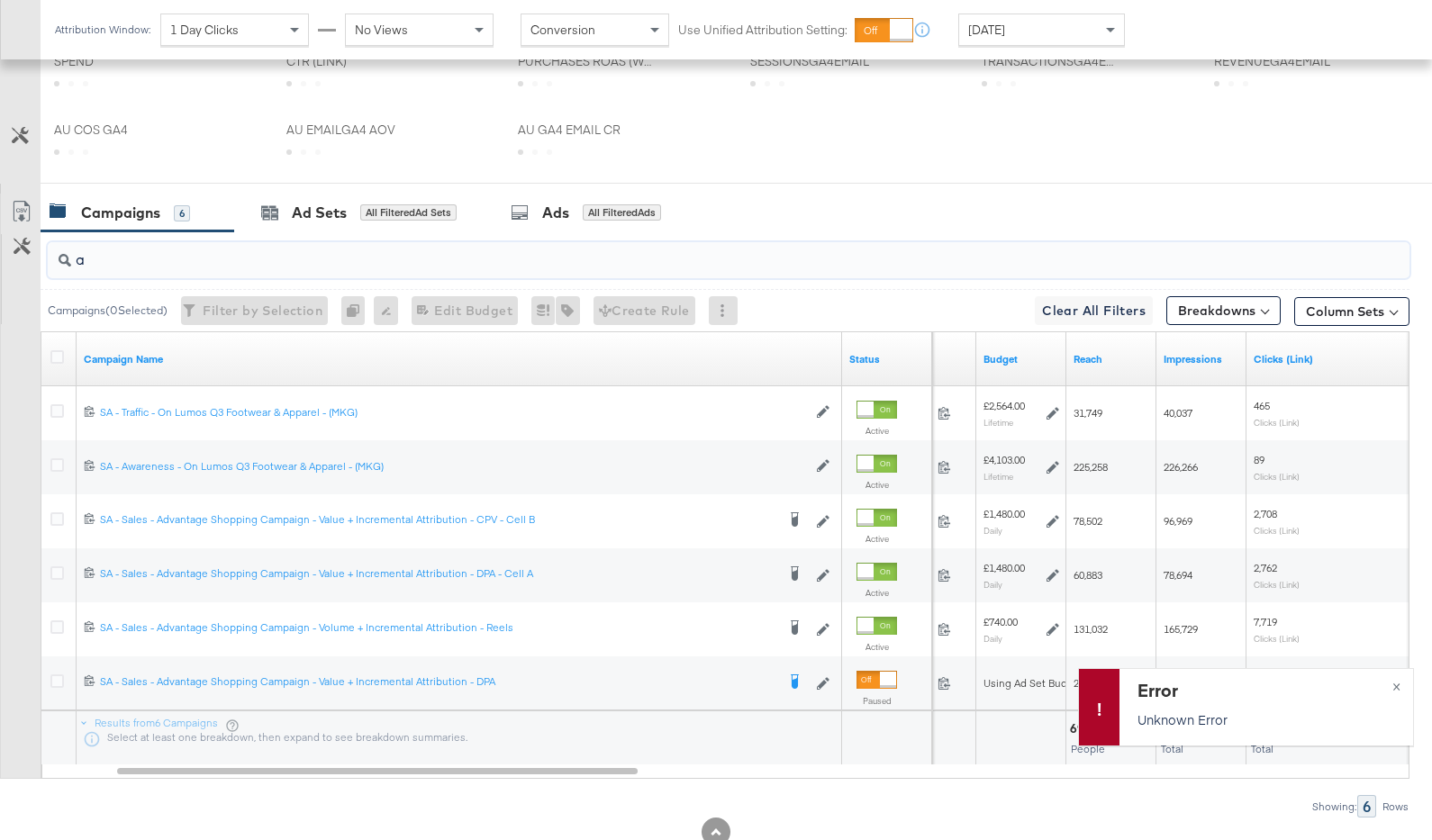
scroll to position [764, 0]
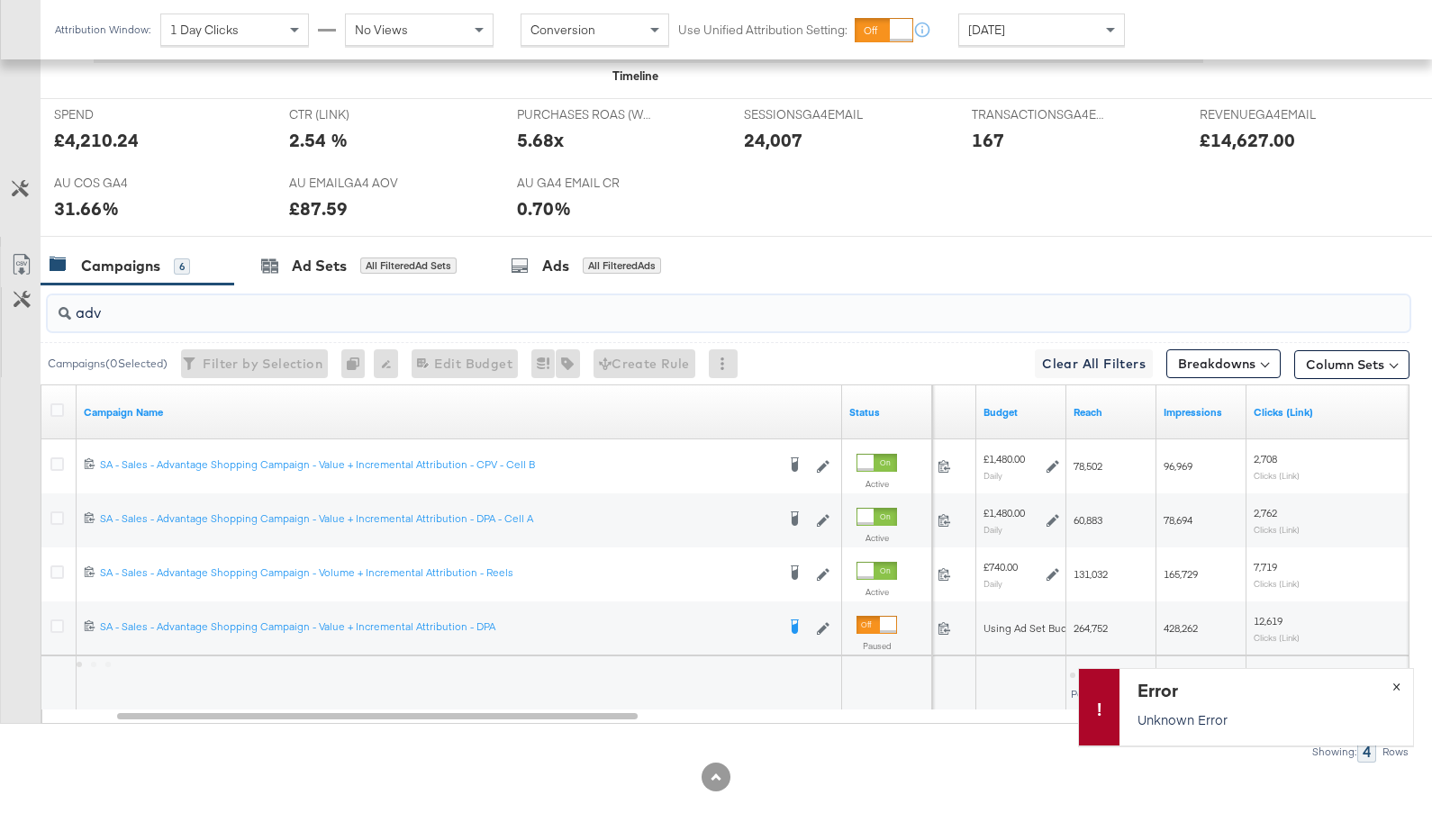
type input "adv"
click at [1398, 686] on span "×" at bounding box center [1397, 685] width 8 height 21
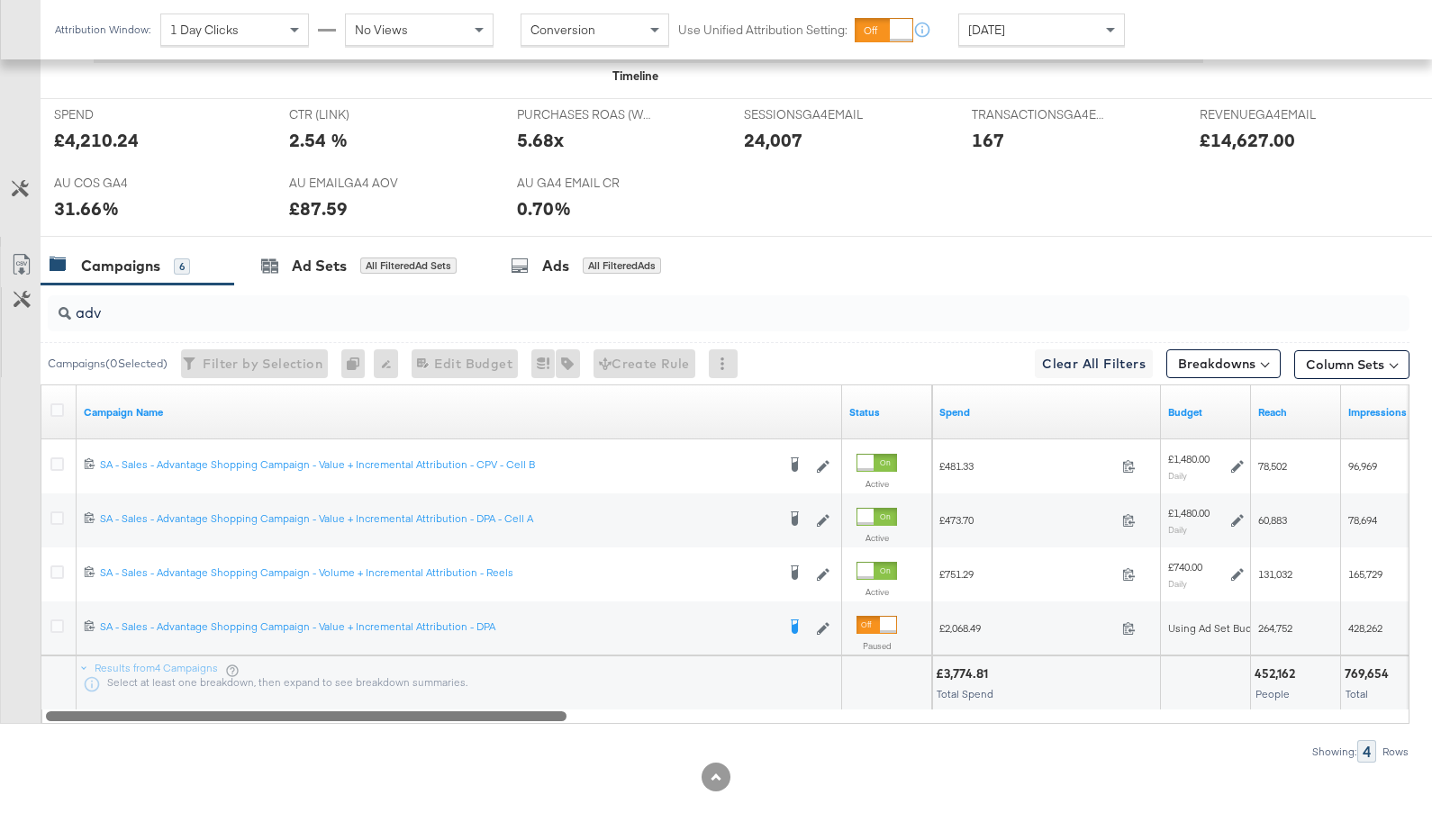
drag, startPoint x: 592, startPoint y: 719, endPoint x: 444, endPoint y: 722, distance: 148.0
click at [444, 722] on div "adv Campaigns ( 0 Selected) Filter by Selection Filter 0 campaigns 0 Rename 0 c…" at bounding box center [705, 524] width 1410 height 478
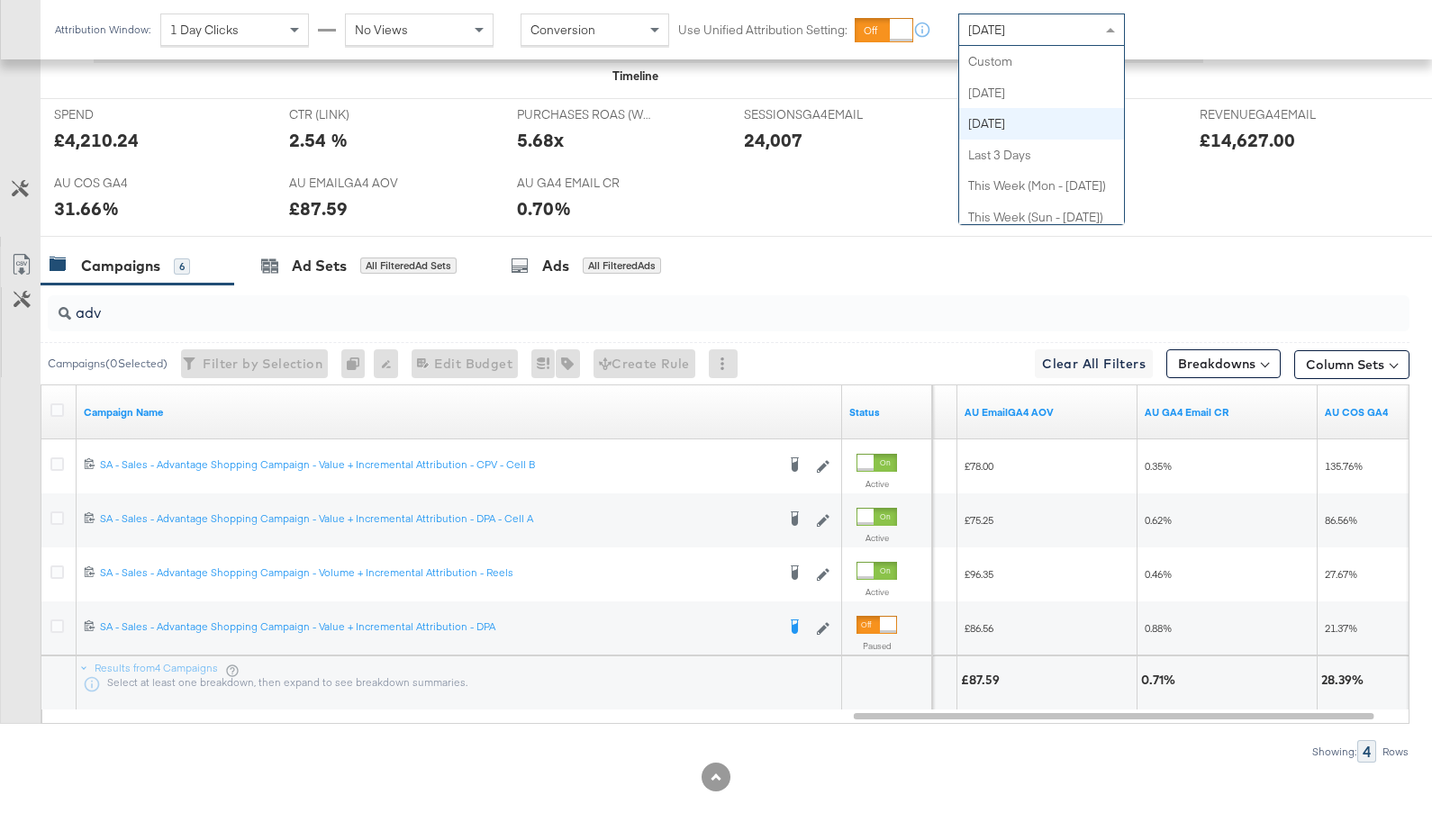
click at [1056, 35] on div "Yesterday" at bounding box center [1042, 29] width 165 height 31
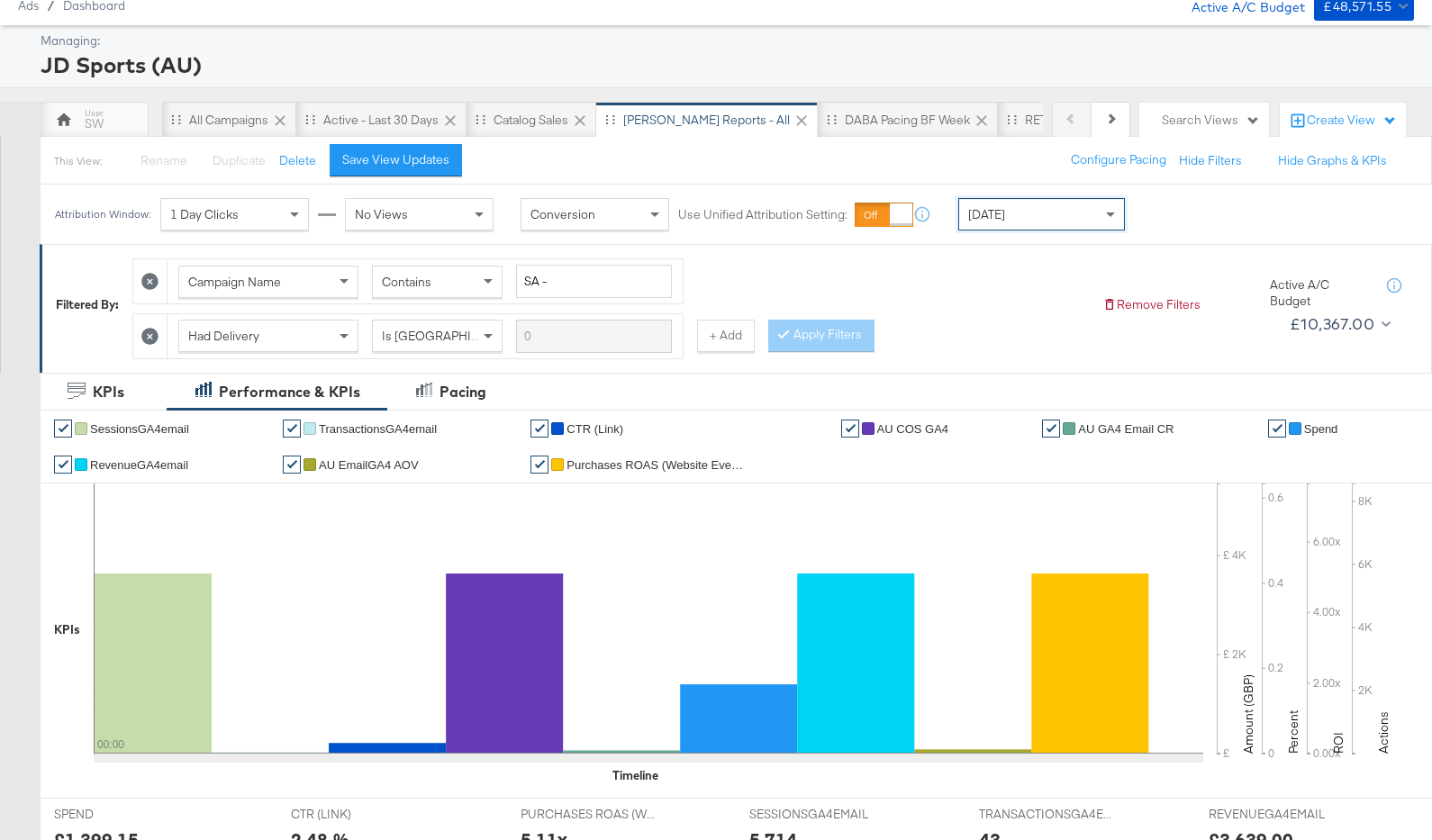
scroll to position [0, 0]
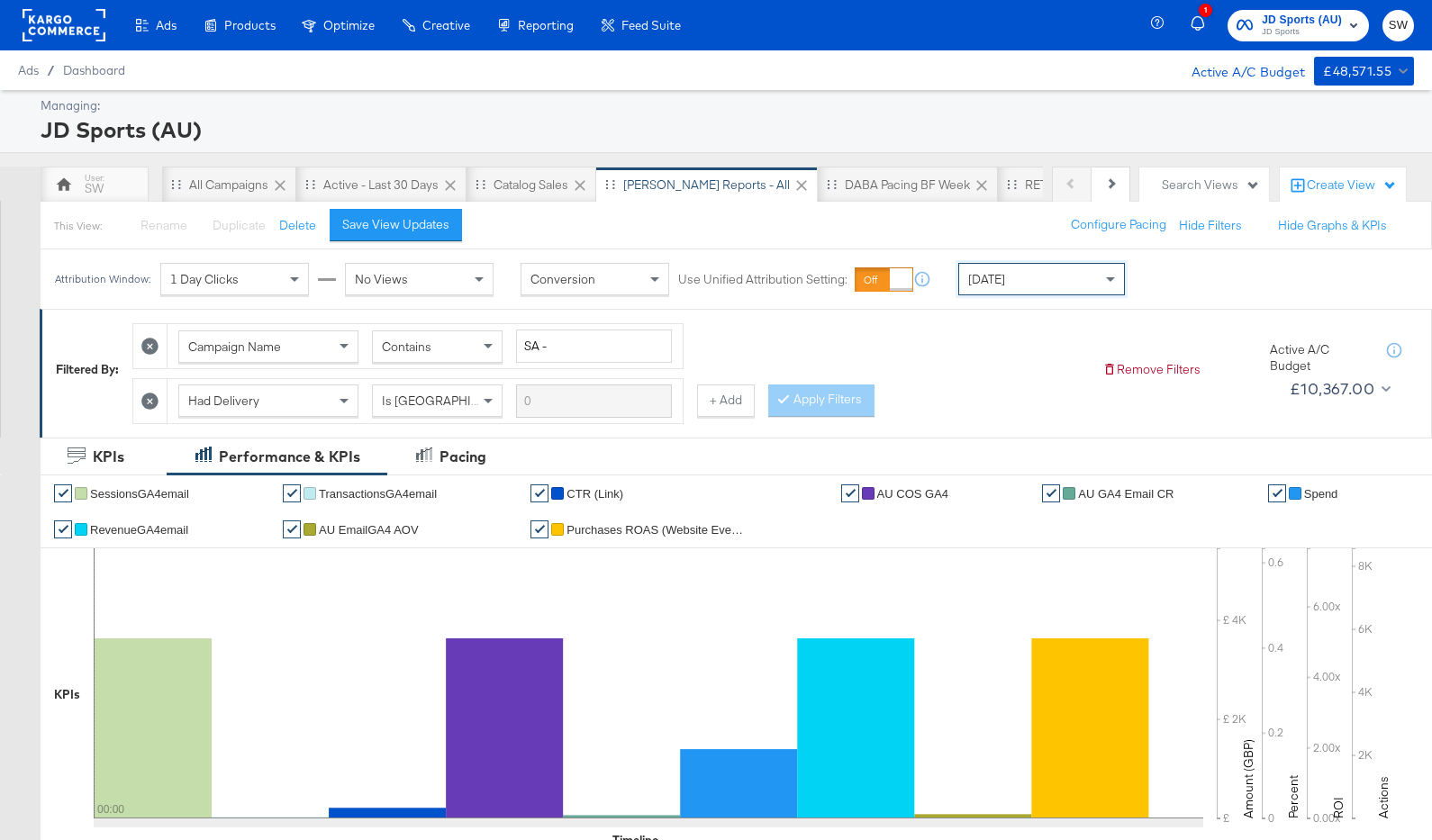
click at [1299, 13] on span "JD Sports (AU)" at bounding box center [1302, 21] width 80 height 19
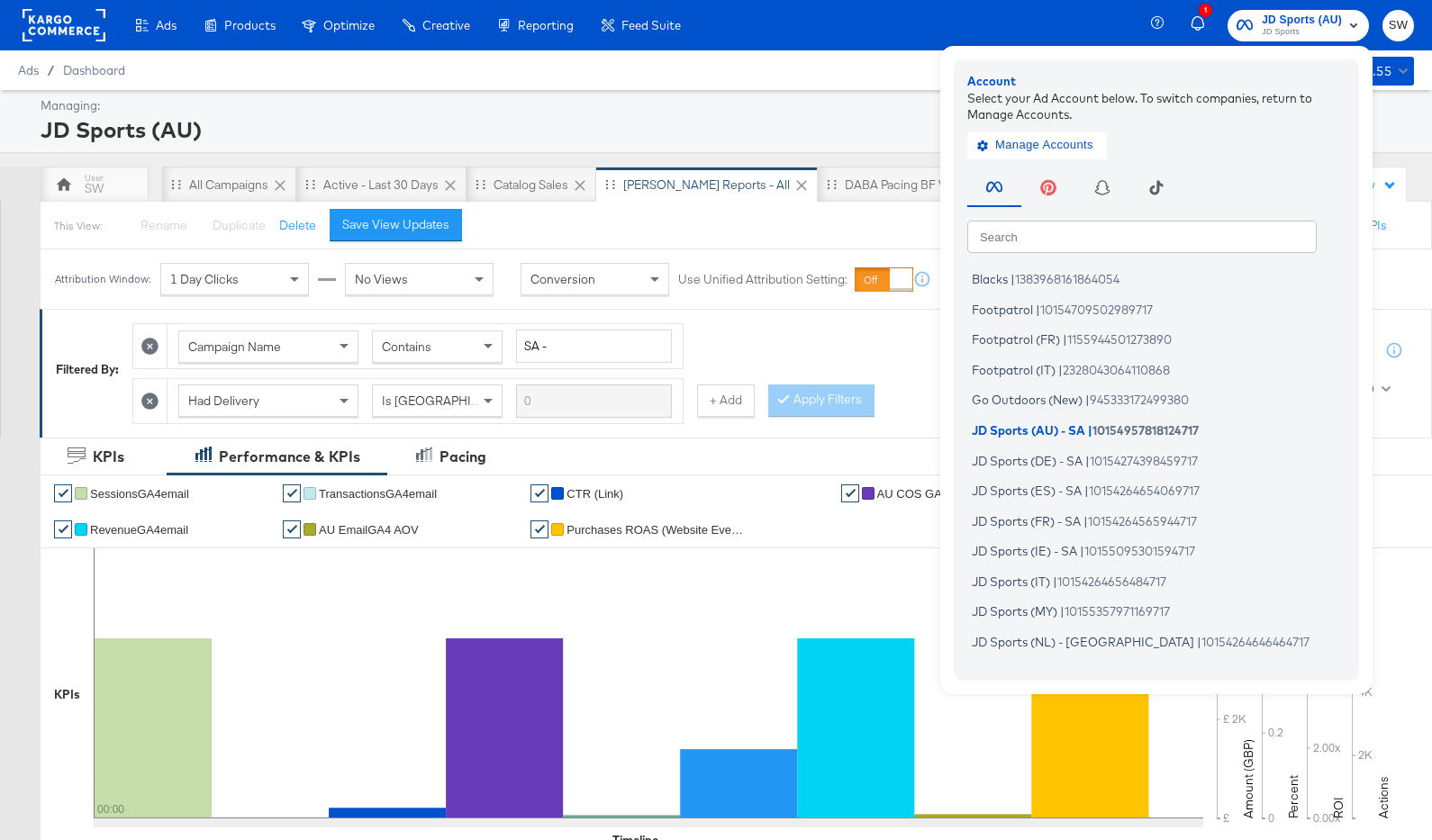
click at [1188, 237] on input "text" at bounding box center [1142, 235] width 349 height 33
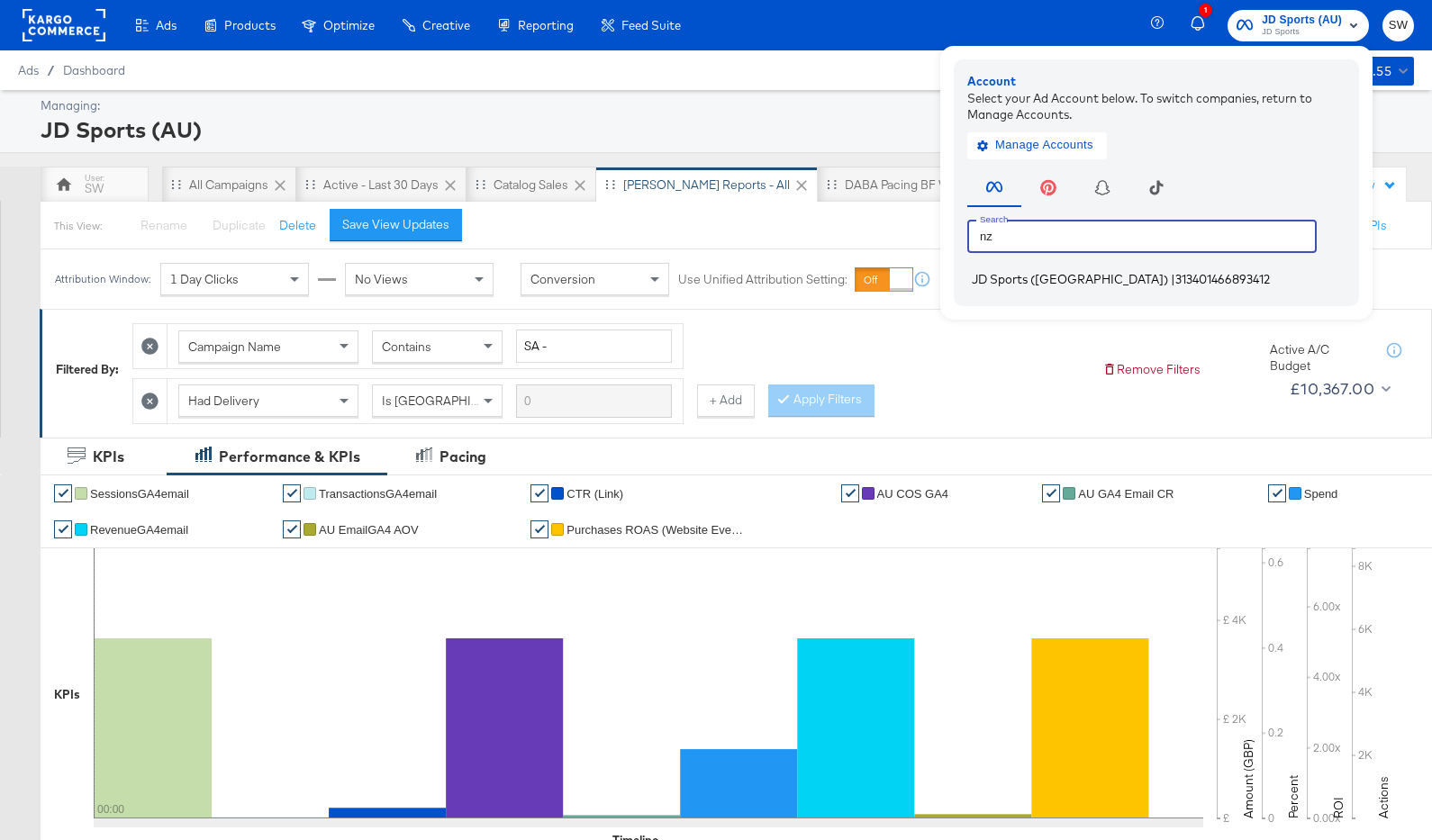
type input "nz"
click at [1175, 277] on span "313401466893412" at bounding box center [1222, 278] width 94 height 14
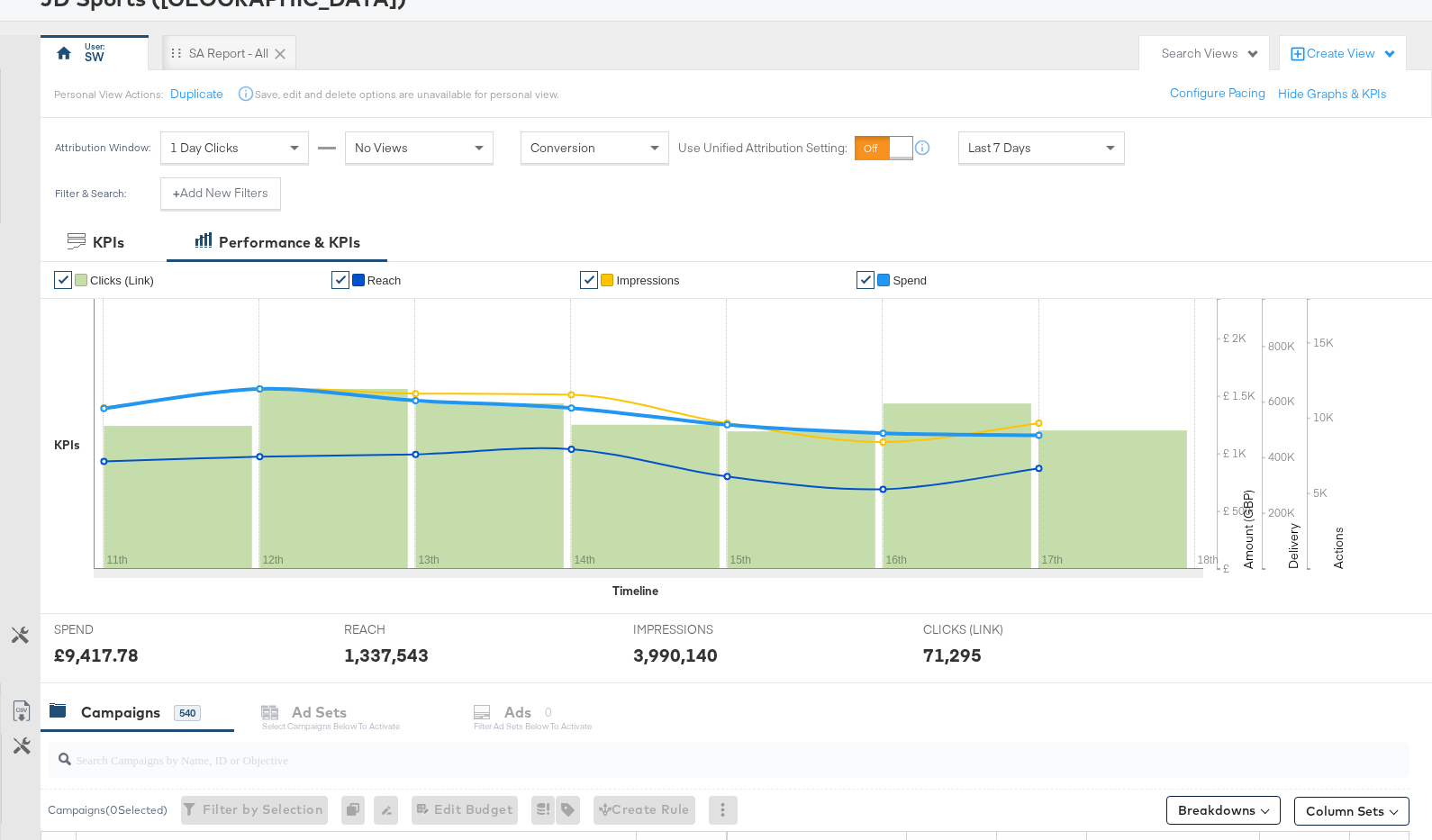
scroll to position [30, 0]
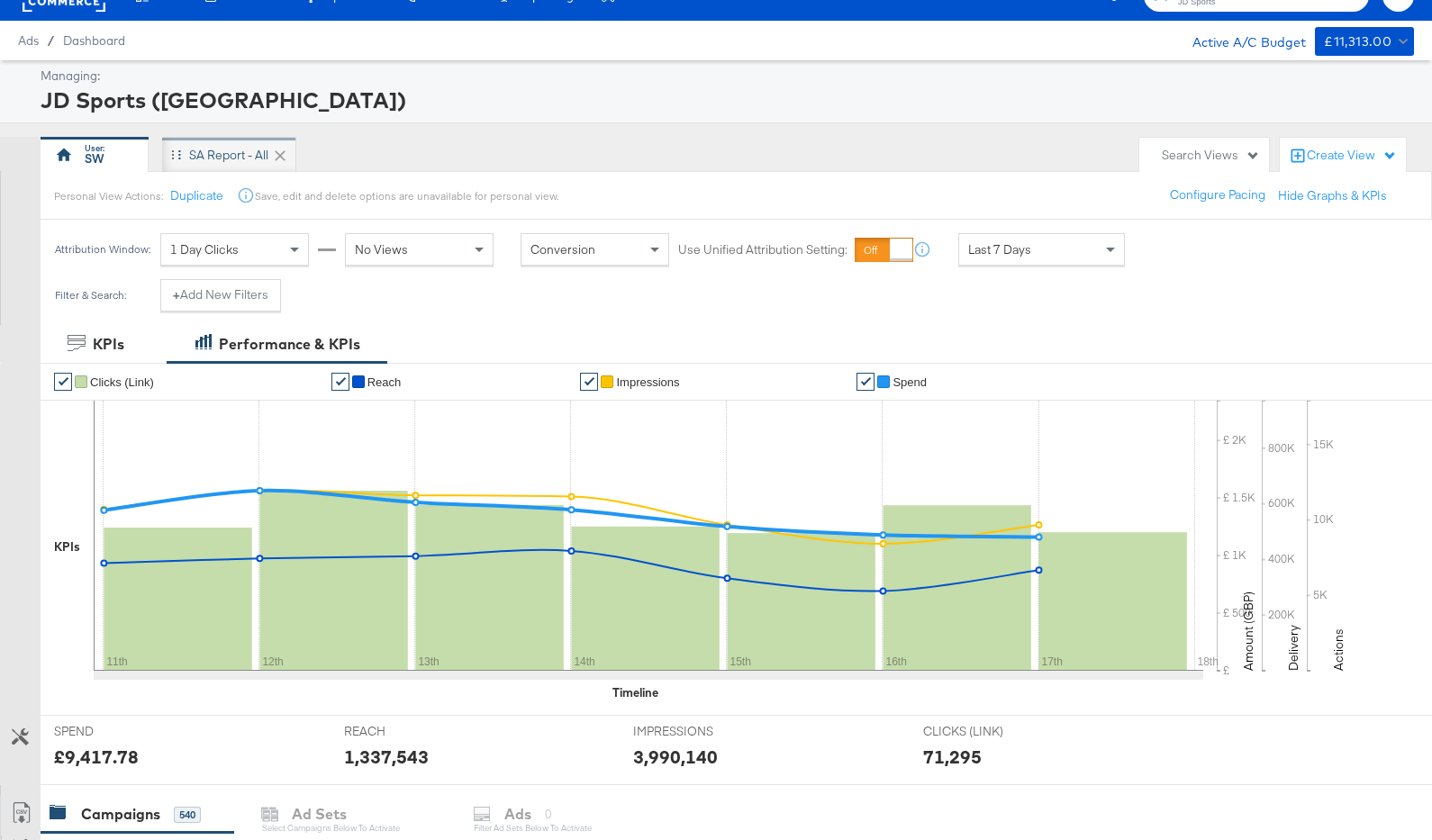
click at [211, 147] on div "SA Report - All" at bounding box center [229, 155] width 79 height 17
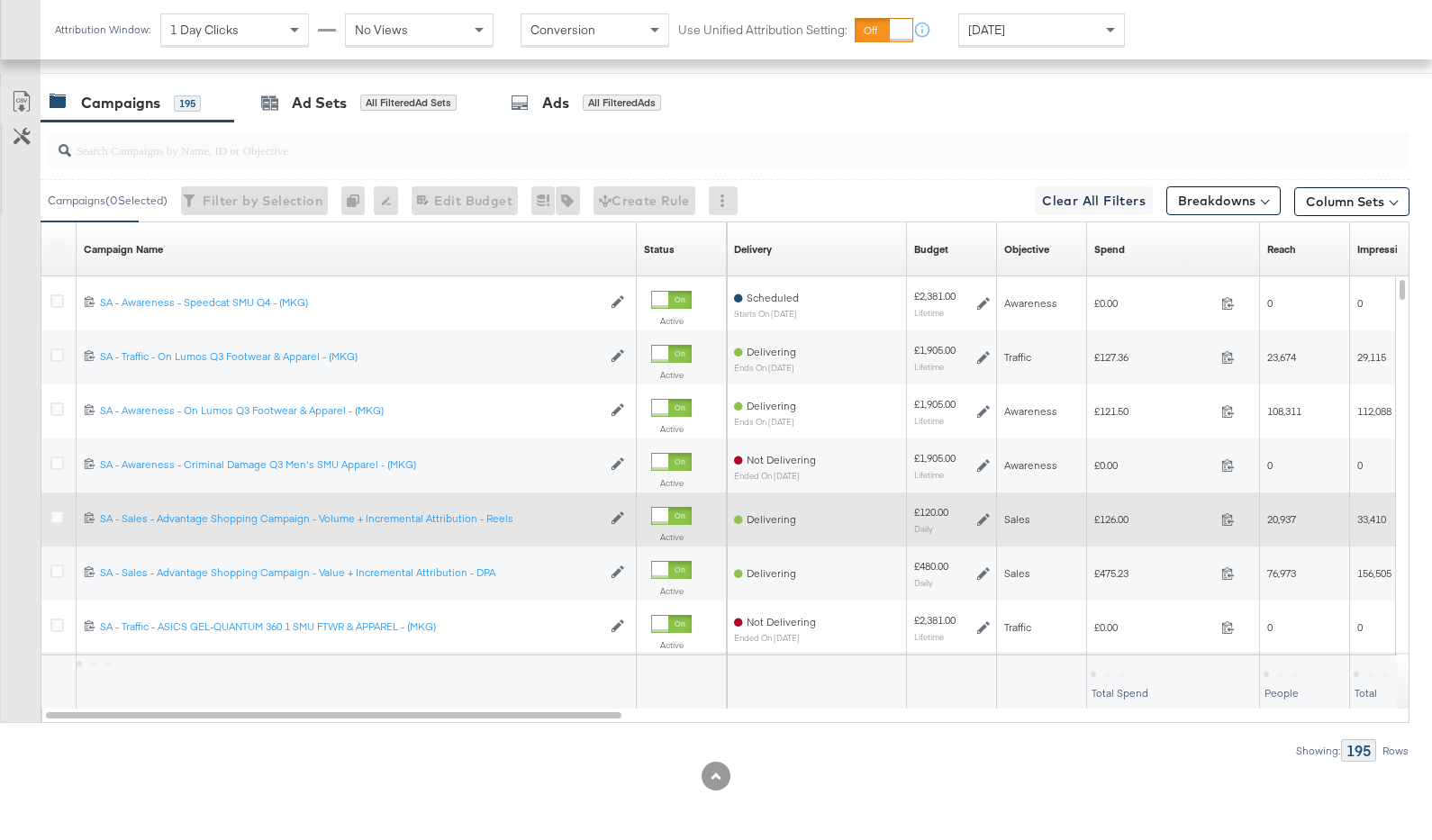
scroll to position [886, 0]
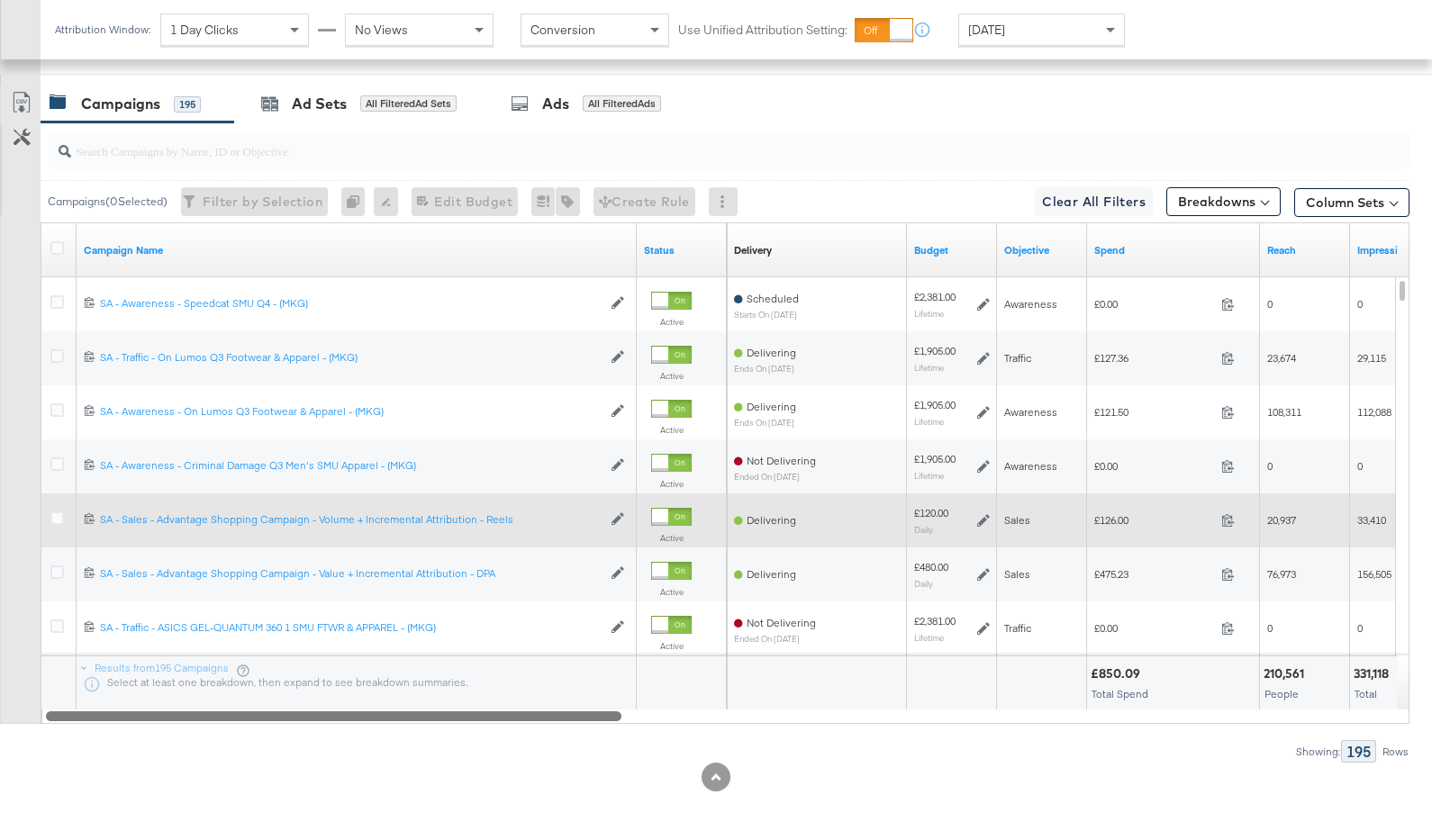
drag, startPoint x: 921, startPoint y: 713, endPoint x: 119, endPoint y: 785, distance: 805.2
click at [119, 785] on div "KPIs Performance & KPIs Customize KPIs ✔ Purchases (Website Events) ✔ SessionsG…" at bounding box center [716, 176] width 1432 height 1331
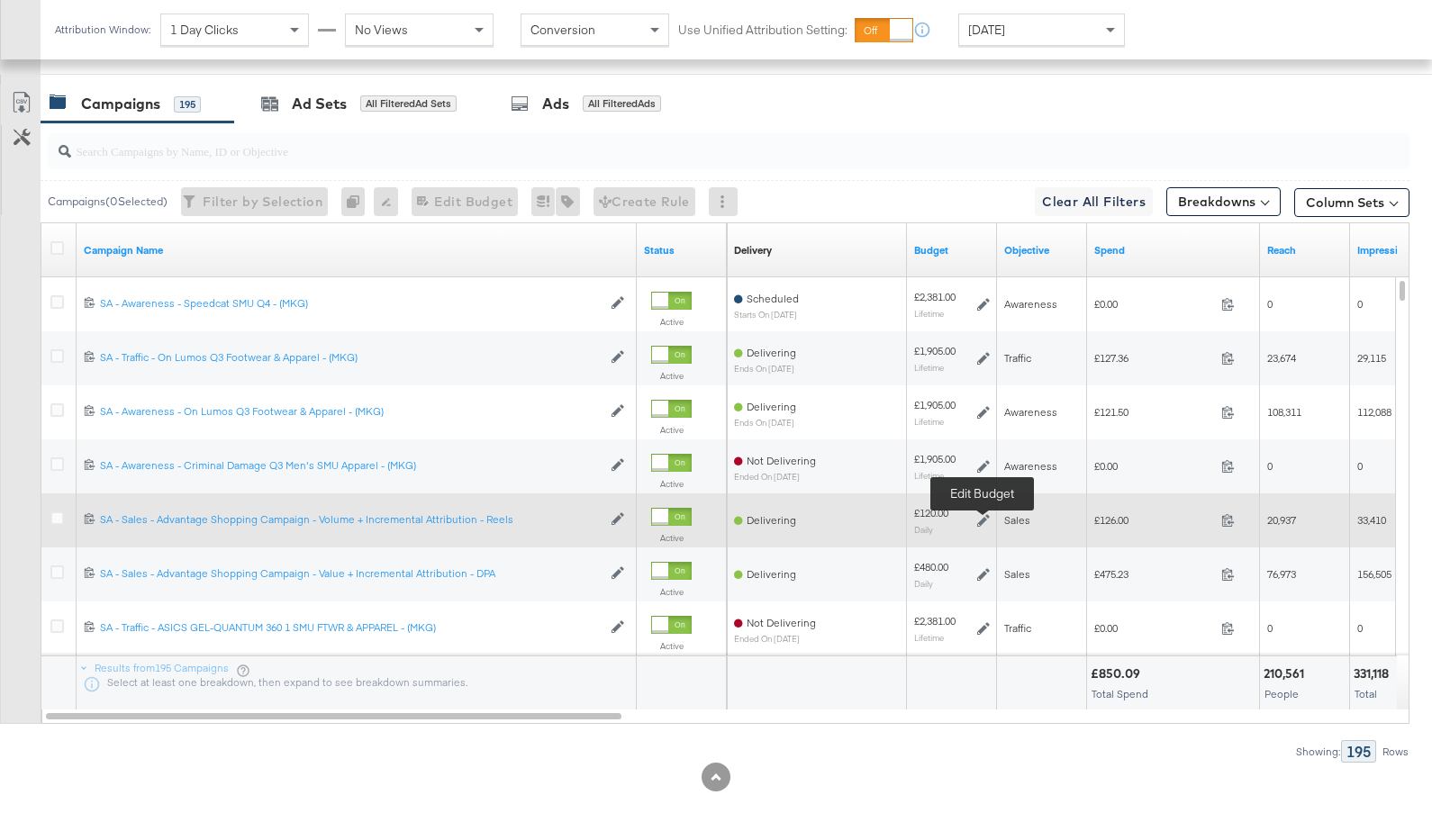
click at [987, 522] on icon at bounding box center [984, 521] width 13 height 13
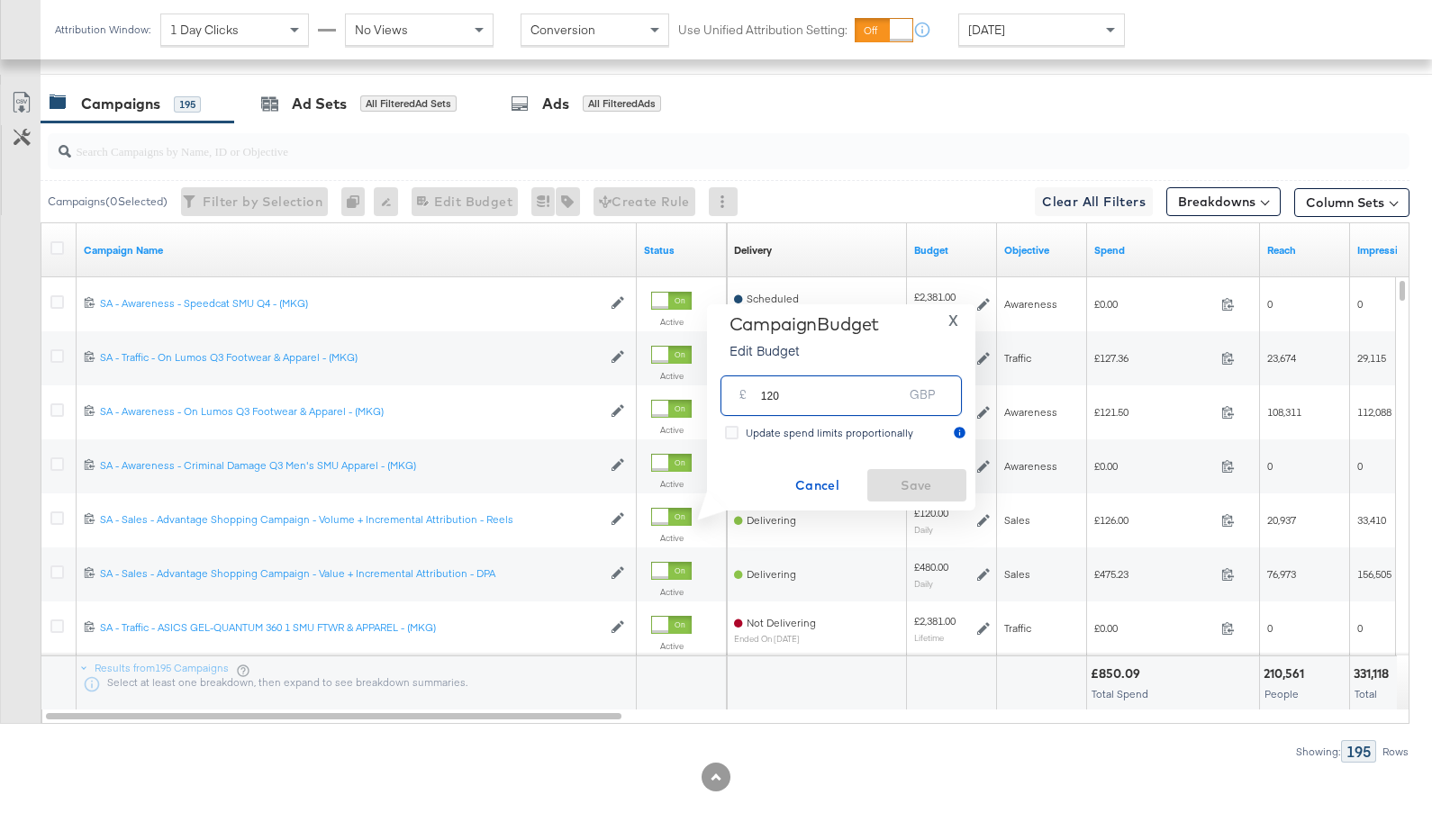
click at [776, 393] on input "120" at bounding box center [832, 388] width 142 height 38
type input "90"
click at [894, 483] on span "Save" at bounding box center [917, 485] width 85 height 22
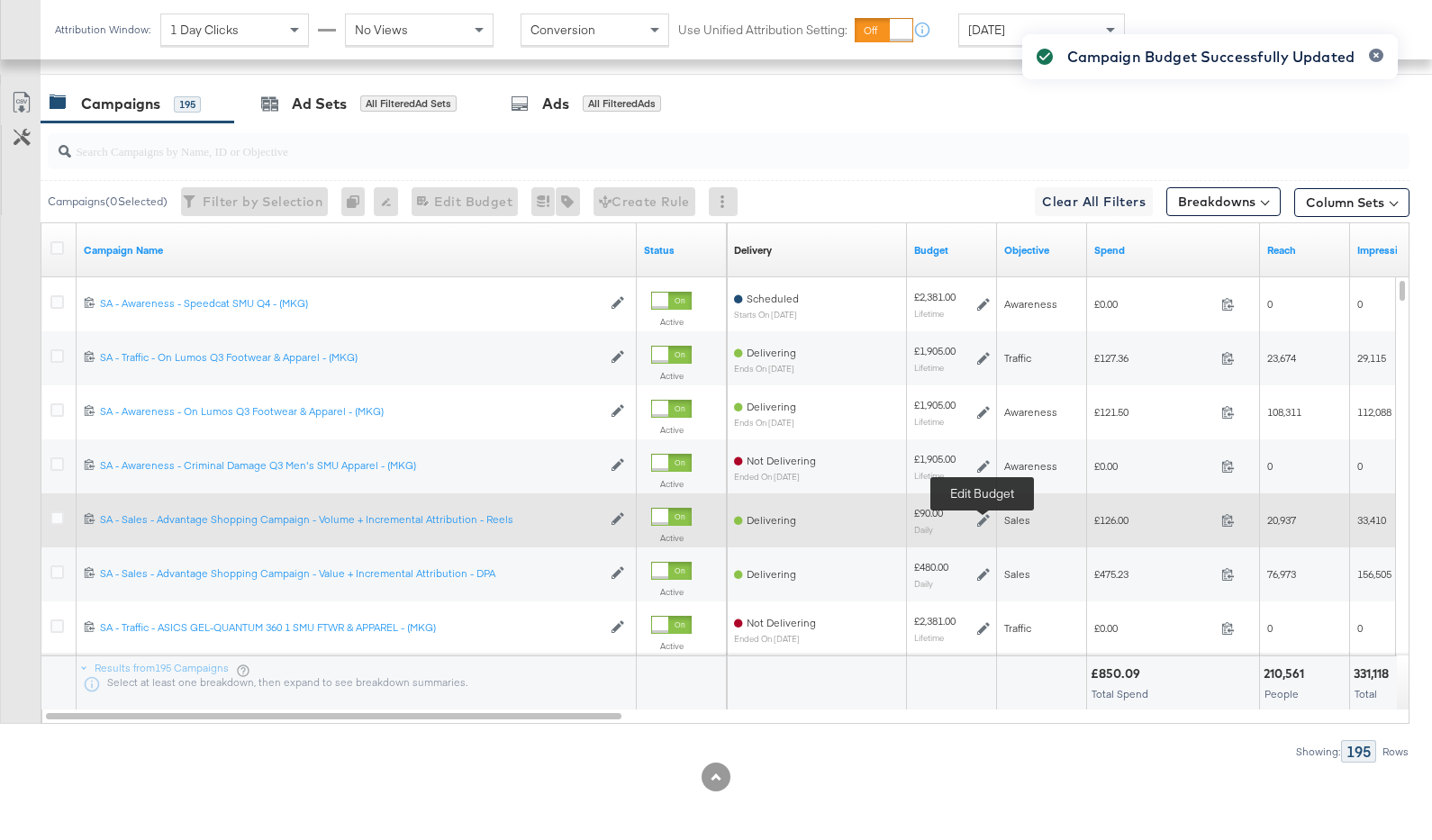
click at [978, 514] on icon at bounding box center [984, 521] width 13 height 13
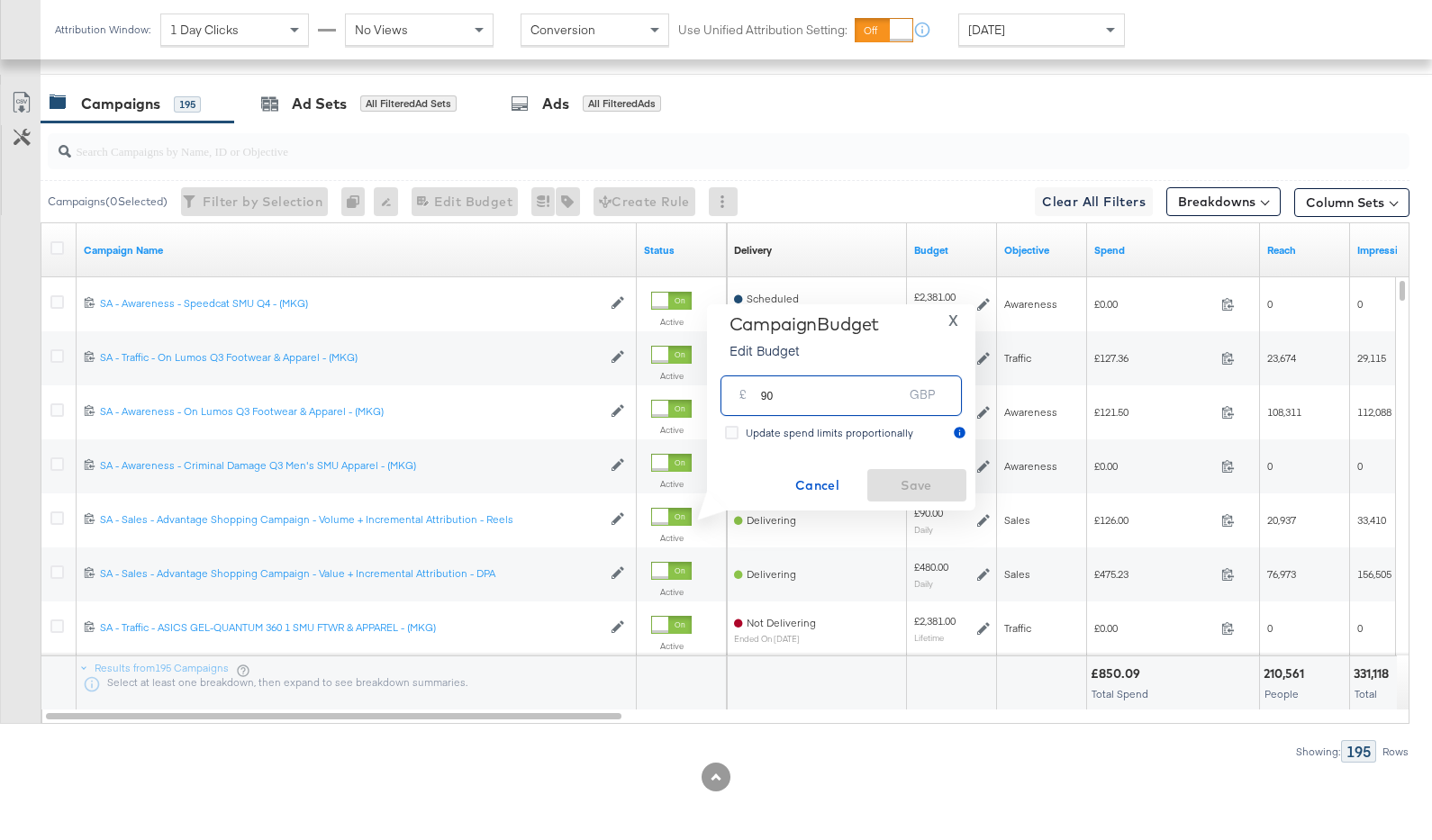
drag, startPoint x: 816, startPoint y: 409, endPoint x: 731, endPoint y: 401, distance: 85.4
click at [731, 401] on div "£ 90 GBP" at bounding box center [841, 395] width 242 height 40
type input "110"
click at [922, 483] on span "Save" at bounding box center [917, 485] width 85 height 22
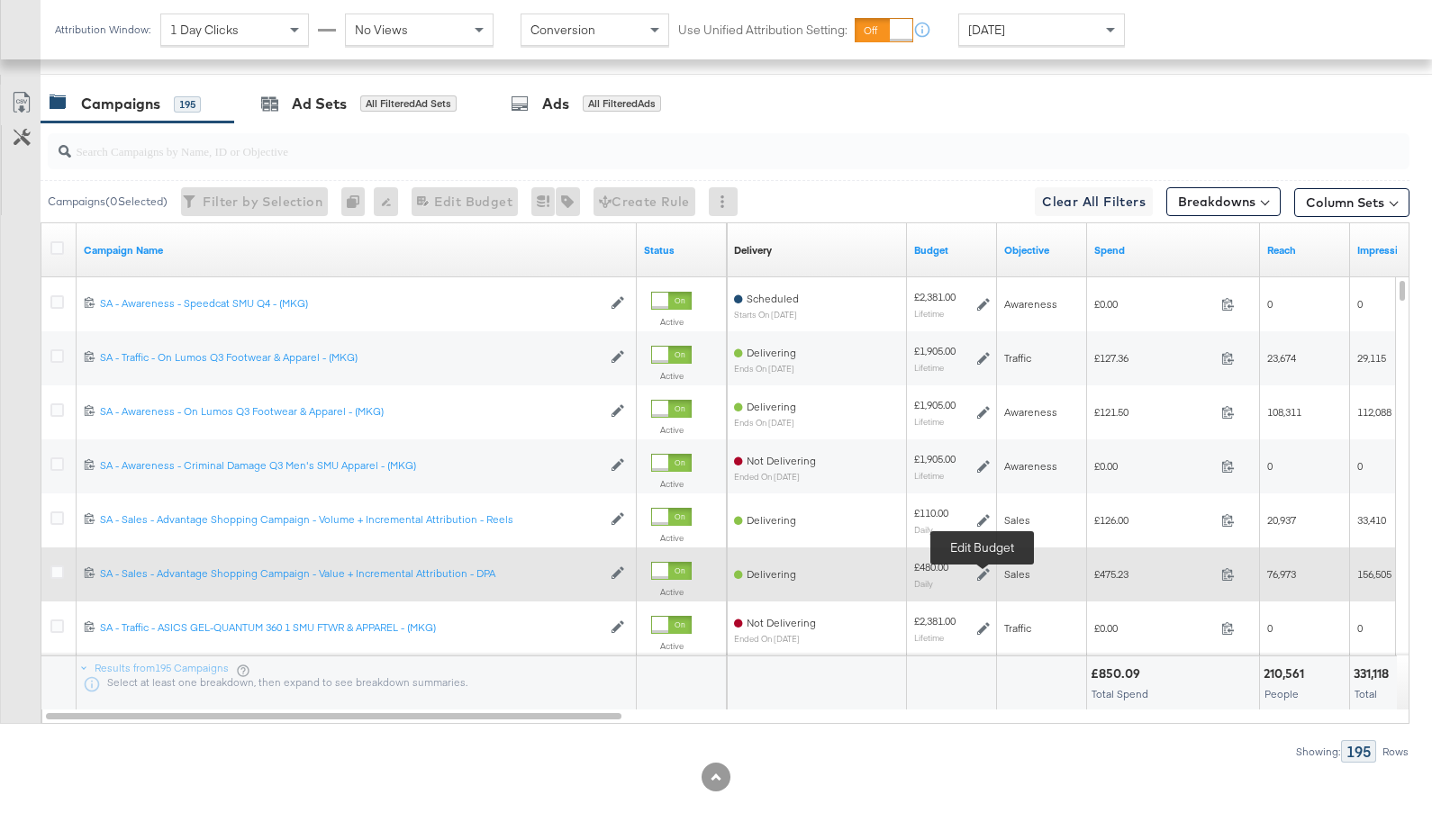
click at [987, 574] on icon at bounding box center [984, 575] width 13 height 13
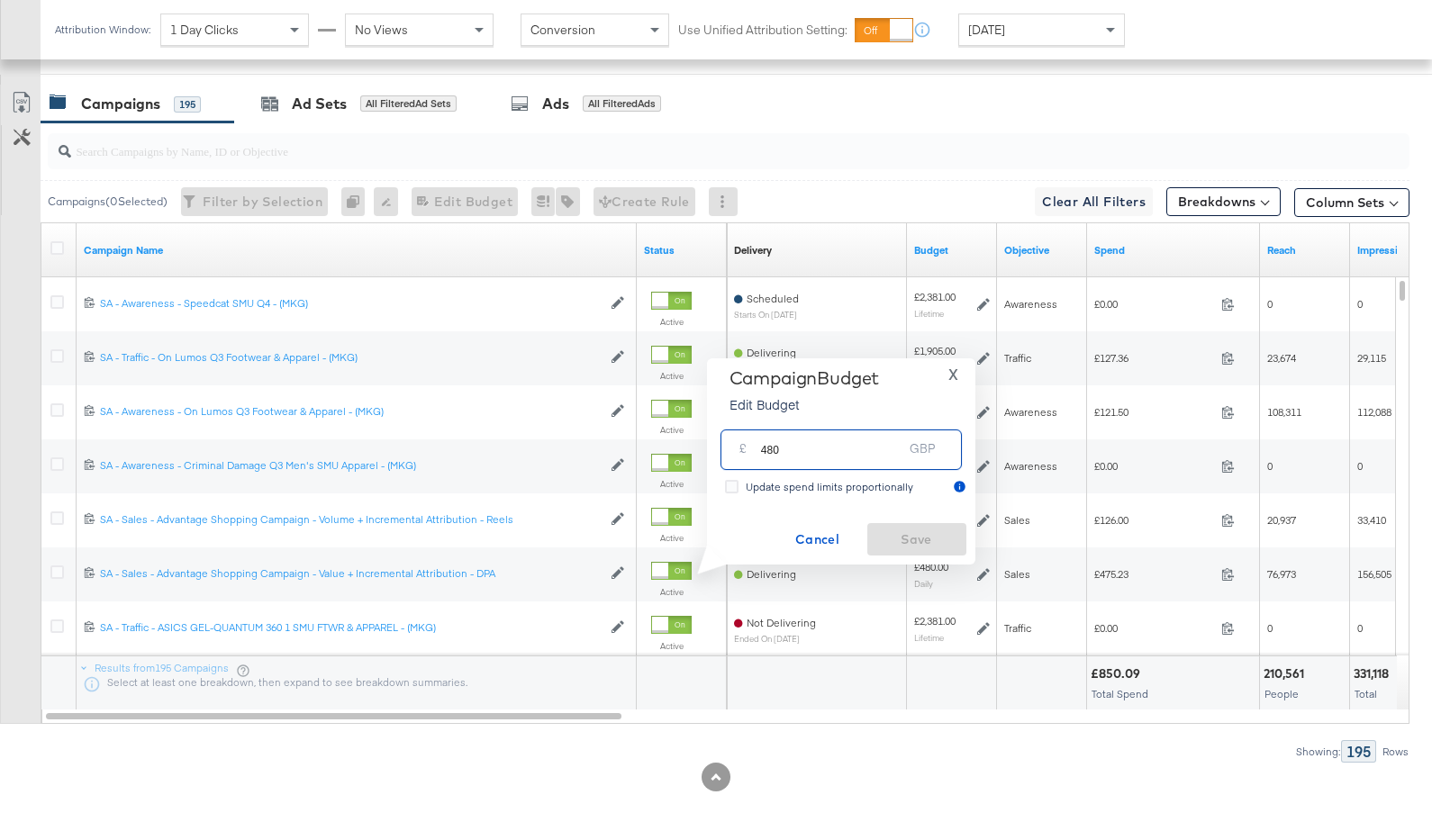
drag, startPoint x: 804, startPoint y: 451, endPoint x: 768, endPoint y: 451, distance: 36.0
click at [768, 451] on input "480" at bounding box center [832, 441] width 142 height 38
type input "440"
click at [914, 533] on span "Save" at bounding box center [917, 539] width 85 height 22
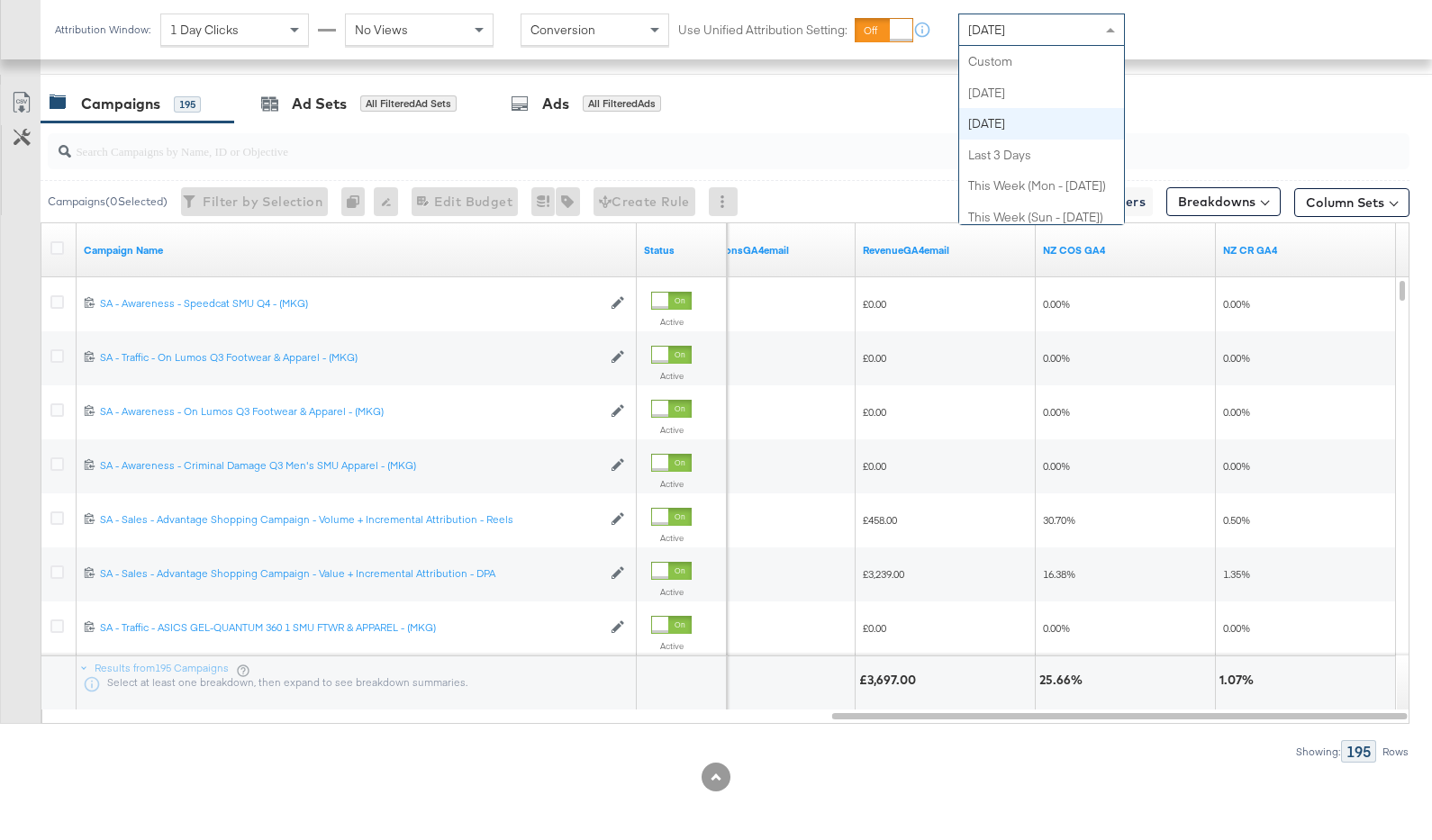
click at [993, 21] on span "Yesterday" at bounding box center [987, 29] width 37 height 16
